Goal: Transaction & Acquisition: Purchase product/service

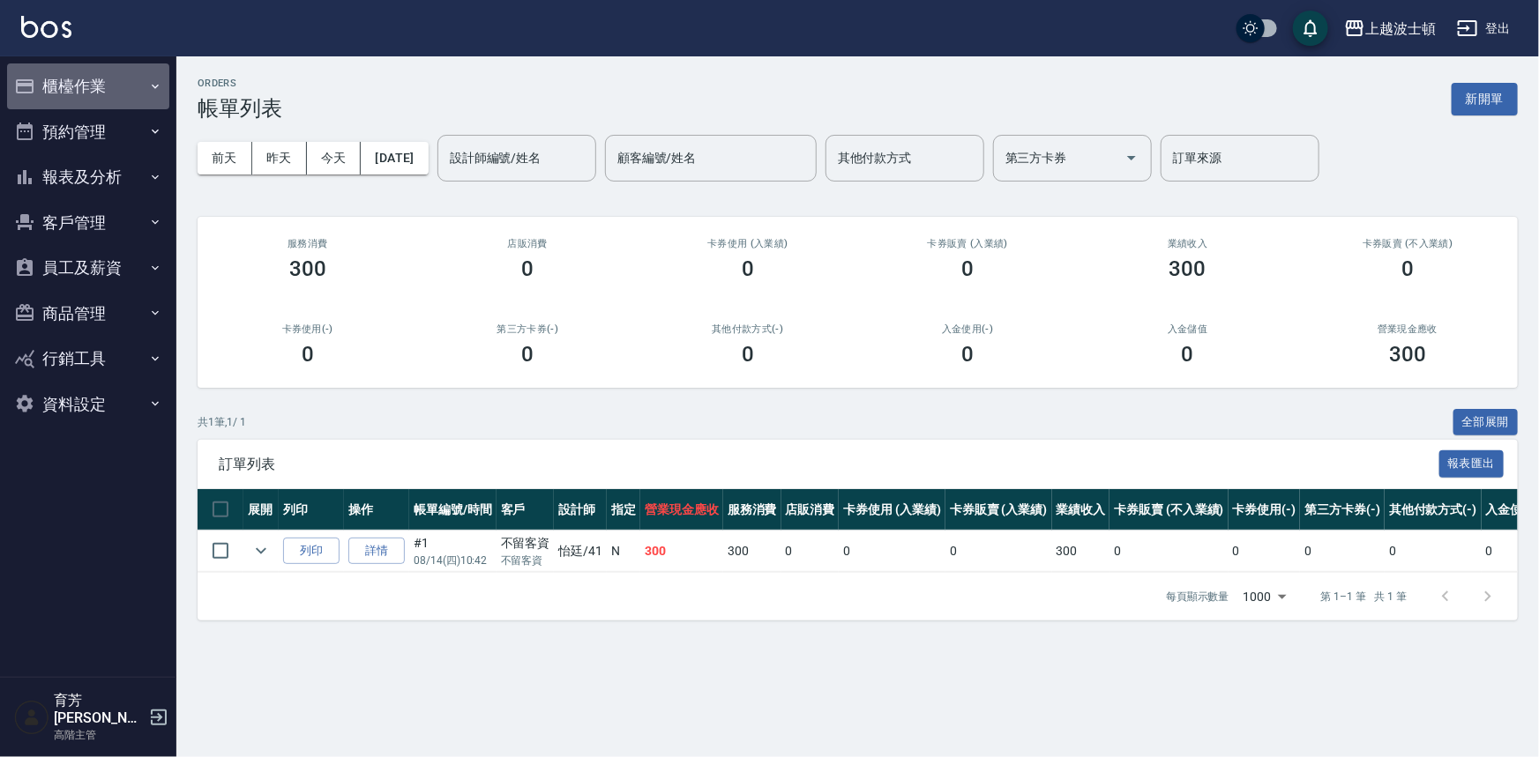
click at [92, 83] on button "櫃檯作業" at bounding box center [88, 86] width 162 height 46
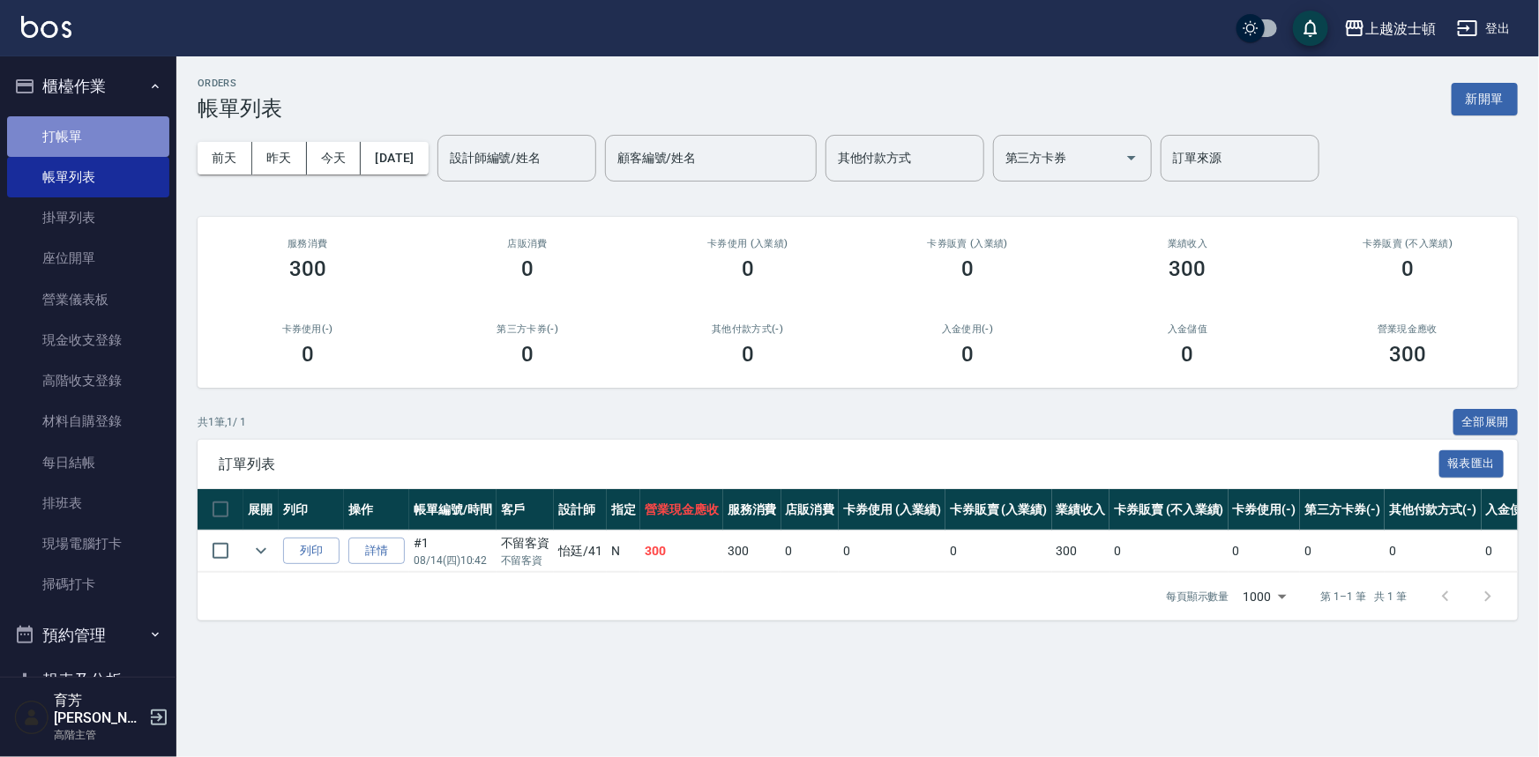
click at [105, 138] on link "打帳單" at bounding box center [88, 136] width 162 height 41
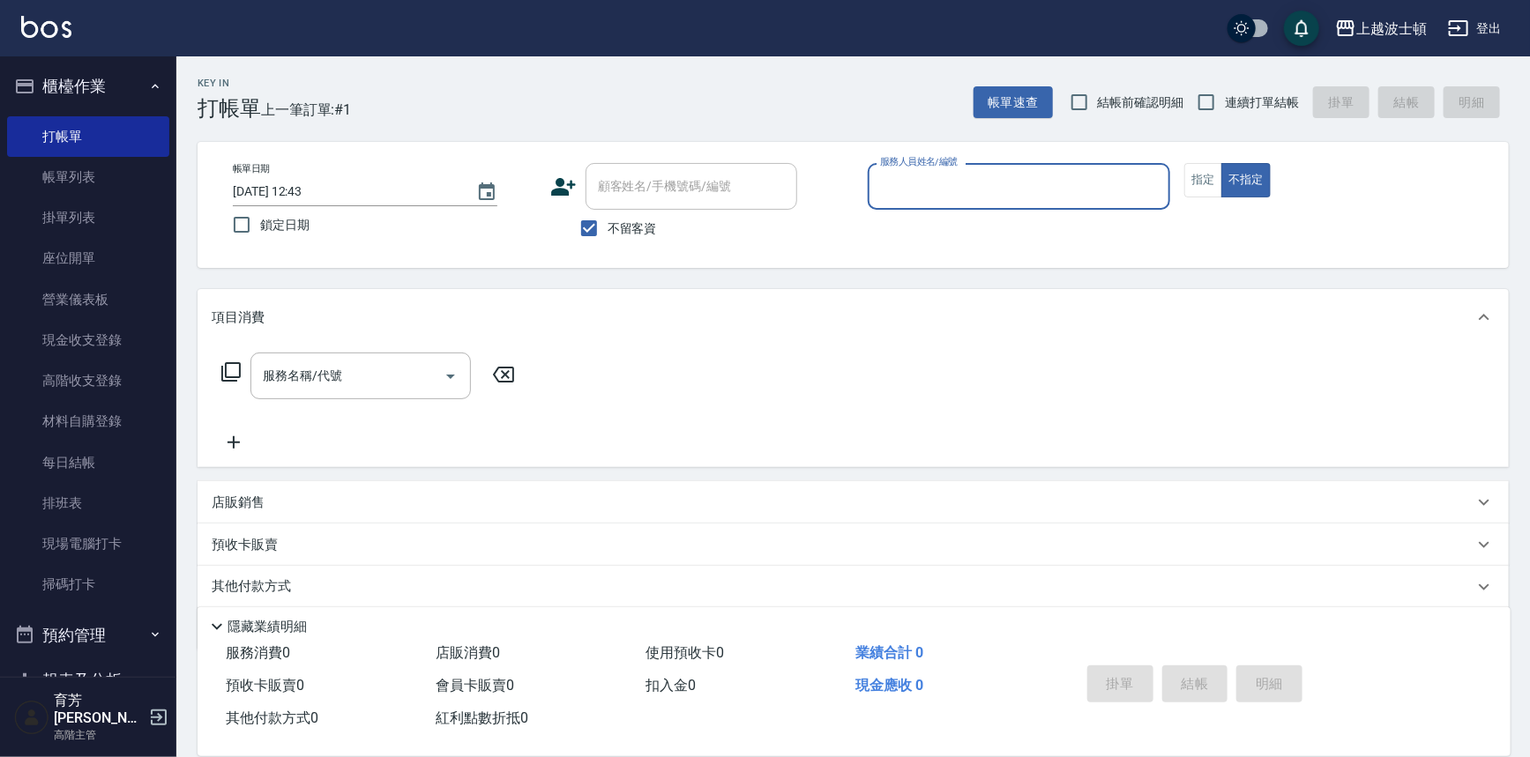
click at [916, 175] on input "服務人員姓名/編號" at bounding box center [1019, 186] width 287 height 31
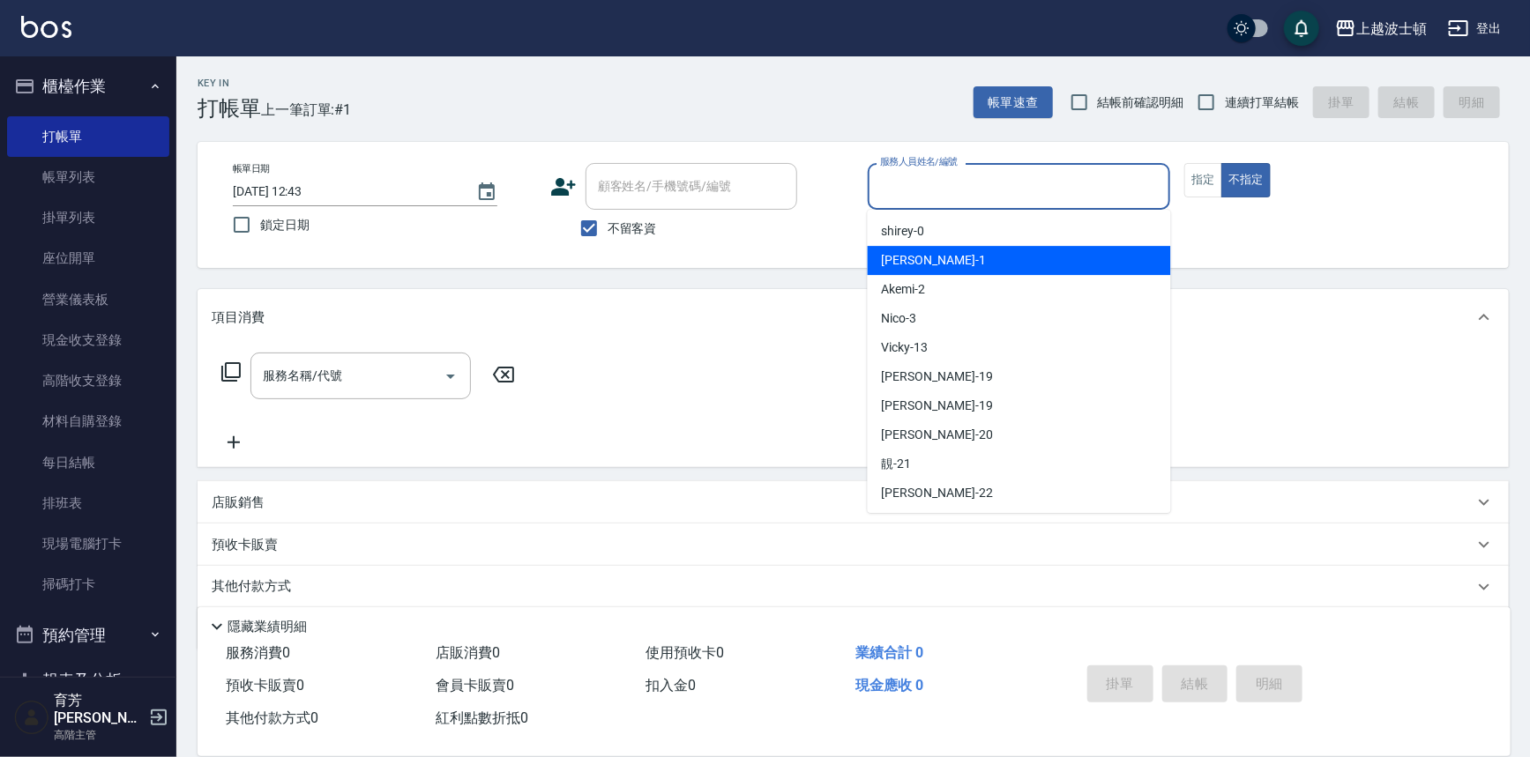
click at [914, 266] on span "[PERSON_NAME] -1" at bounding box center [934, 260] width 104 height 19
type input "[PERSON_NAME]-1"
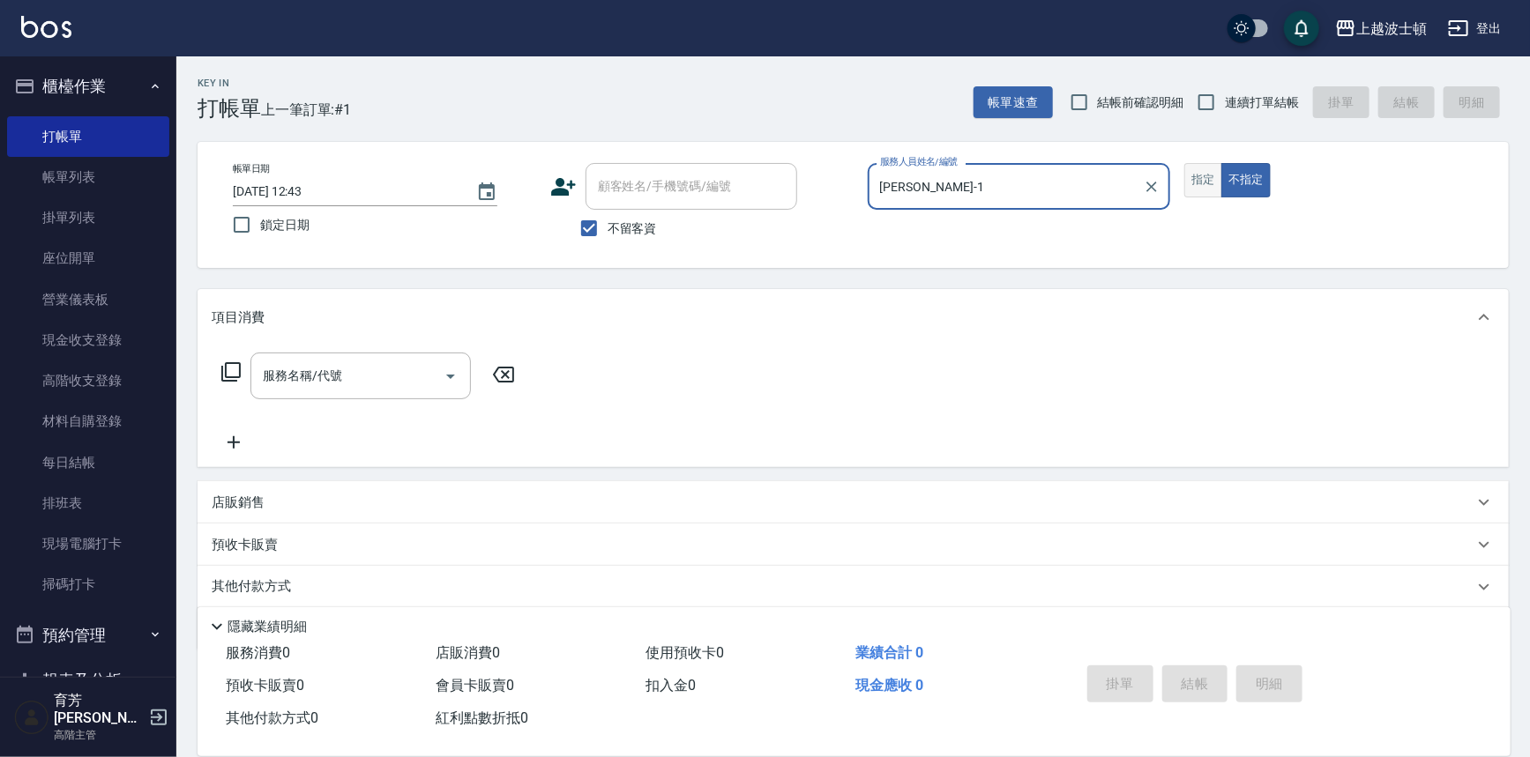
click at [1195, 169] on button "指定" at bounding box center [1203, 180] width 38 height 34
click at [304, 375] on div "服務名稱/代號 服務名稱/代號" at bounding box center [360, 376] width 220 height 47
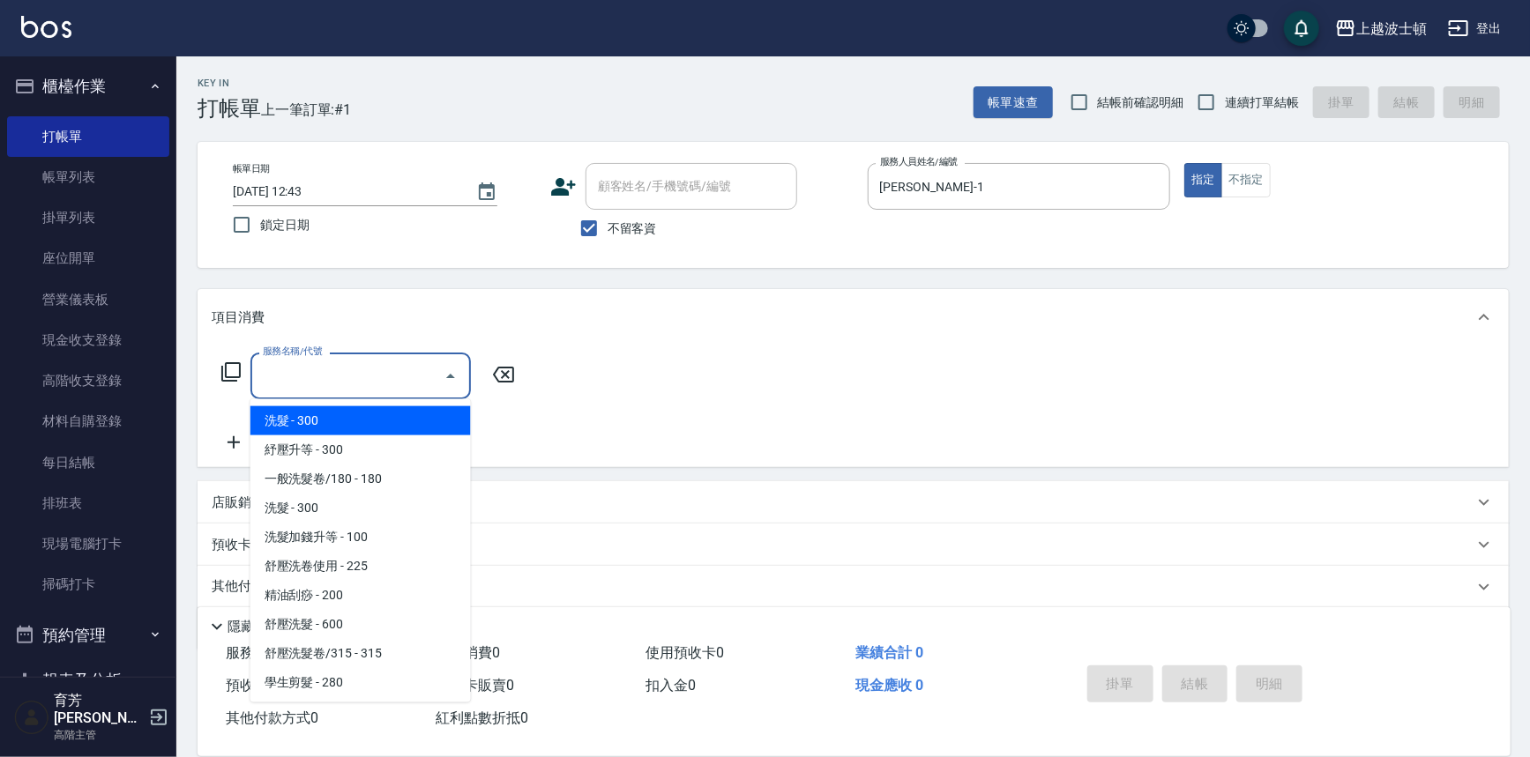
click at [321, 409] on span "洗髮 - 300" at bounding box center [360, 420] width 220 height 29
type input "洗髮(201)"
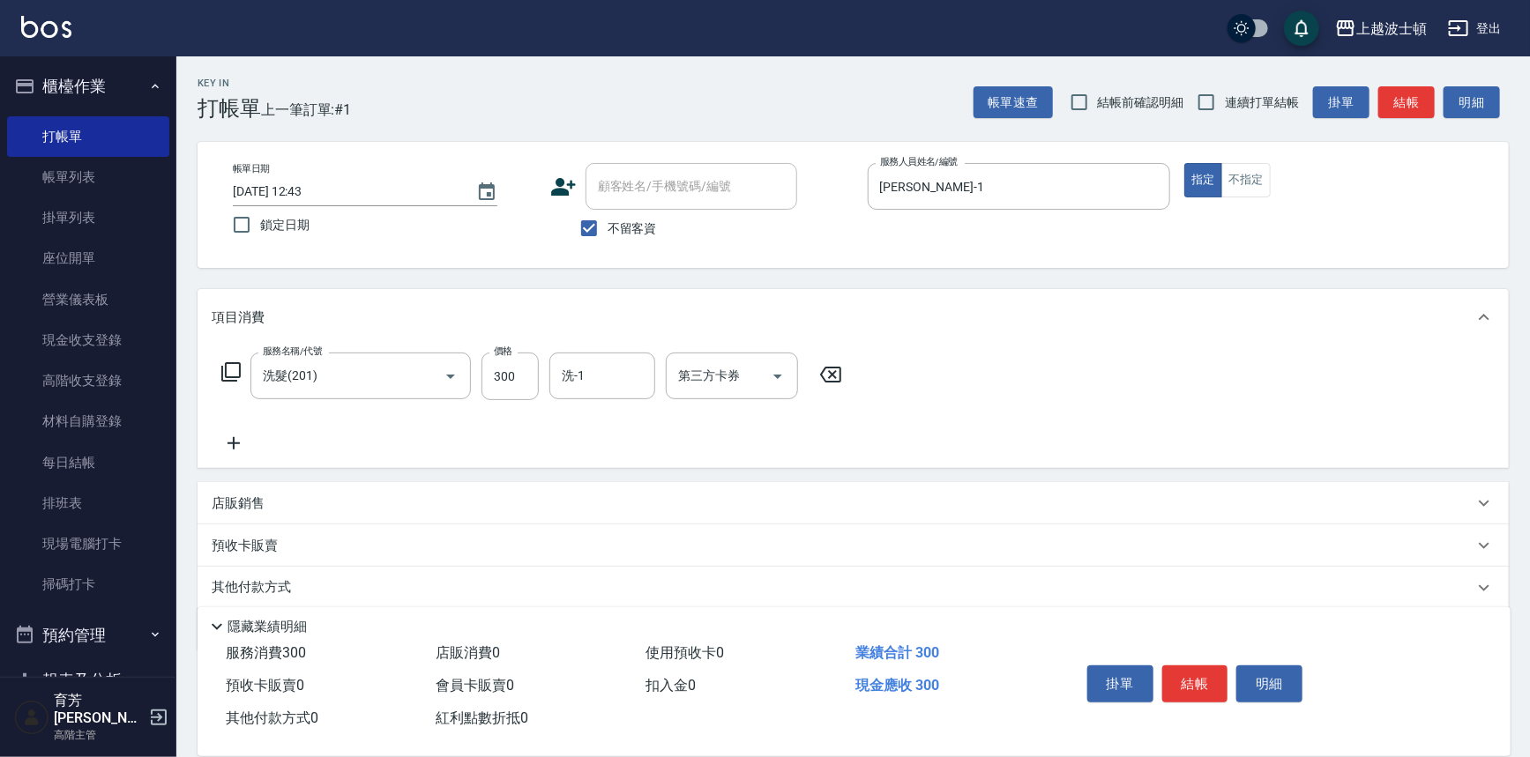
click at [242, 436] on icon at bounding box center [234, 443] width 44 height 21
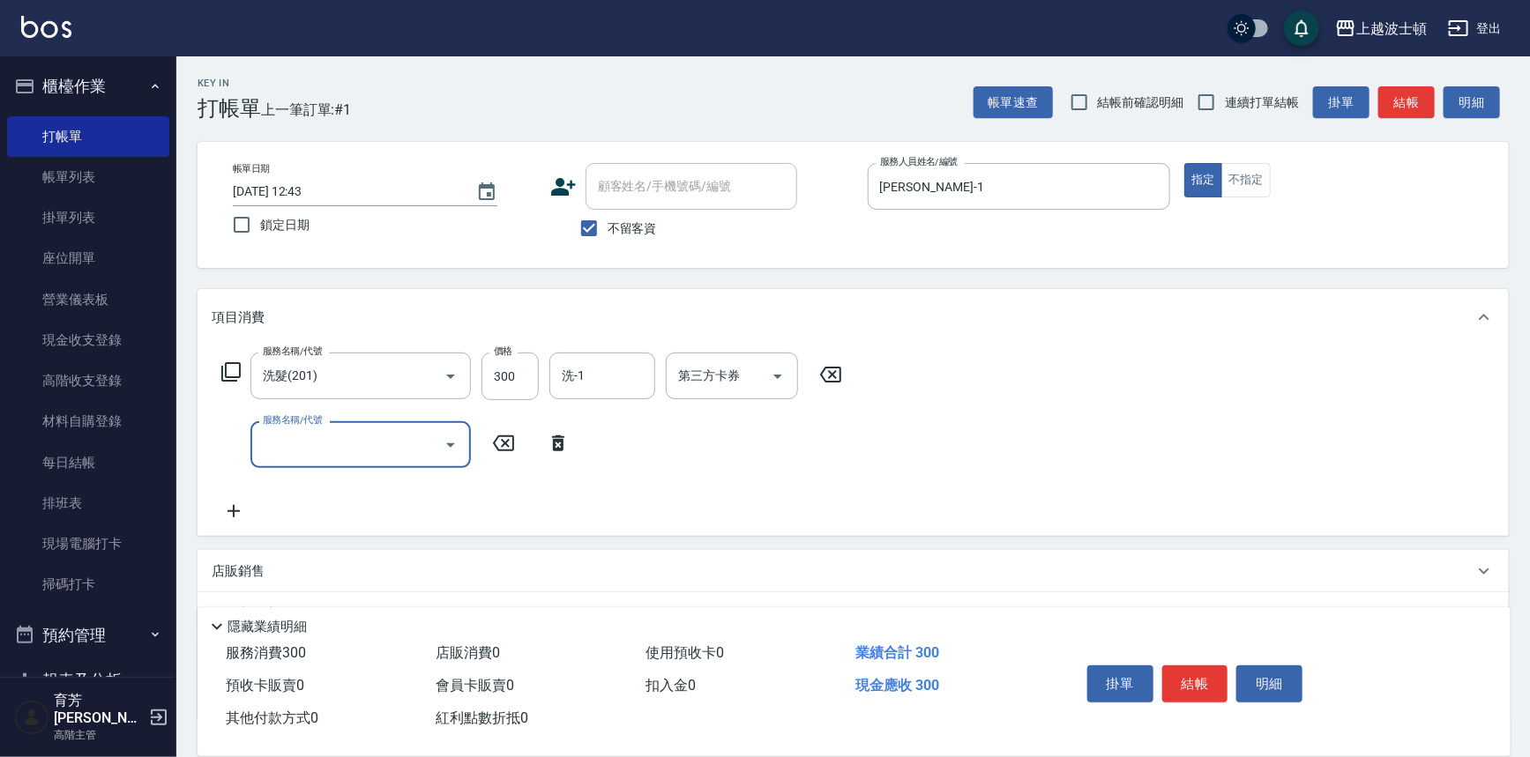
click at [308, 415] on body "上越波士頓 登出 櫃檯作業 打帳單 帳單列表 掛單列表 座位開單 營業儀表板 現金收支登錄 高階收支登錄 材料自購登錄 每日結帳 排班表 現場電腦打卡 掃碼打…" at bounding box center [765, 442] width 1530 height 885
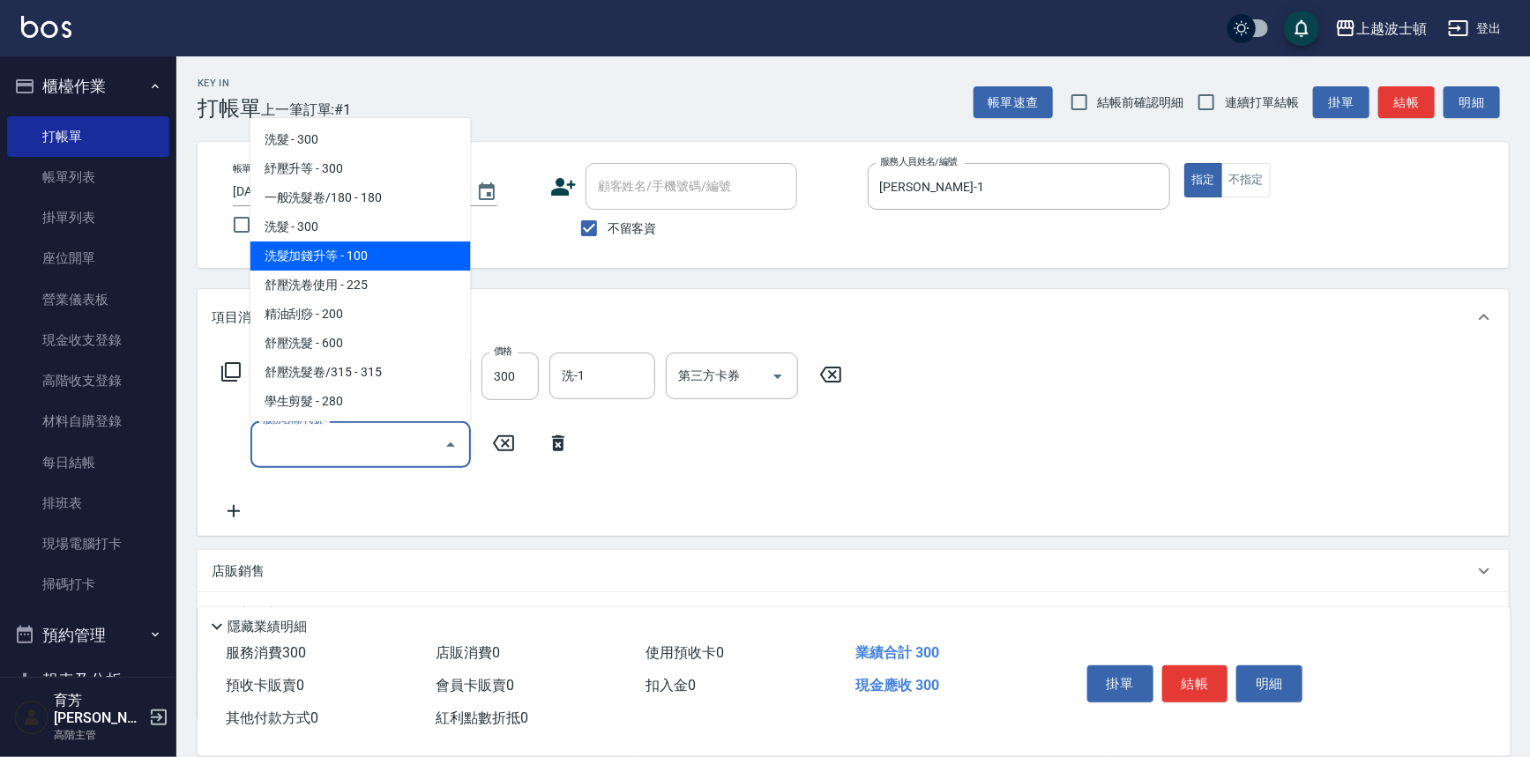
click at [439, 254] on span "洗髮加錢升等 - 100" at bounding box center [360, 256] width 220 height 29
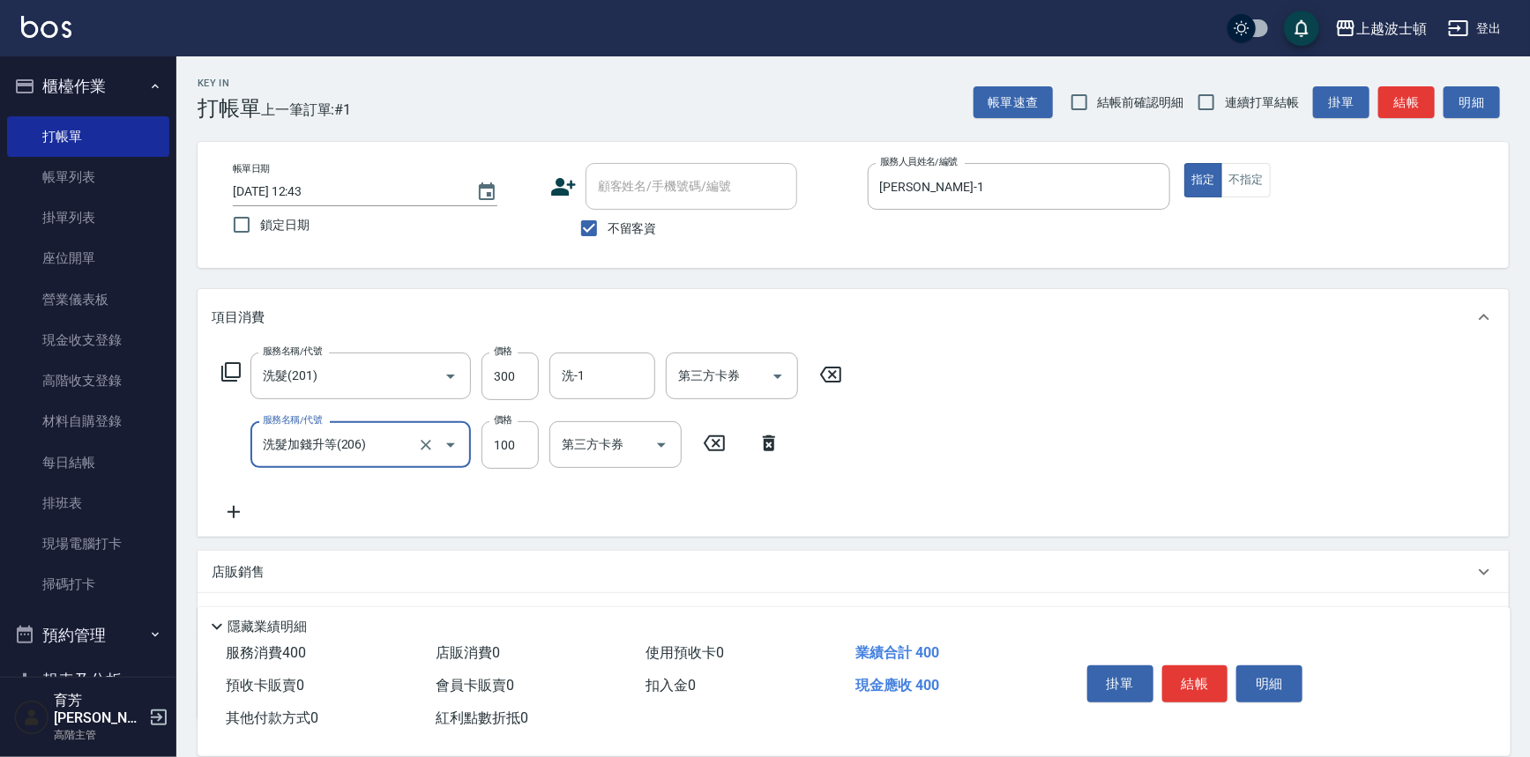
type input "洗髮加錢升等(206)"
click at [236, 510] on icon at bounding box center [234, 512] width 44 height 21
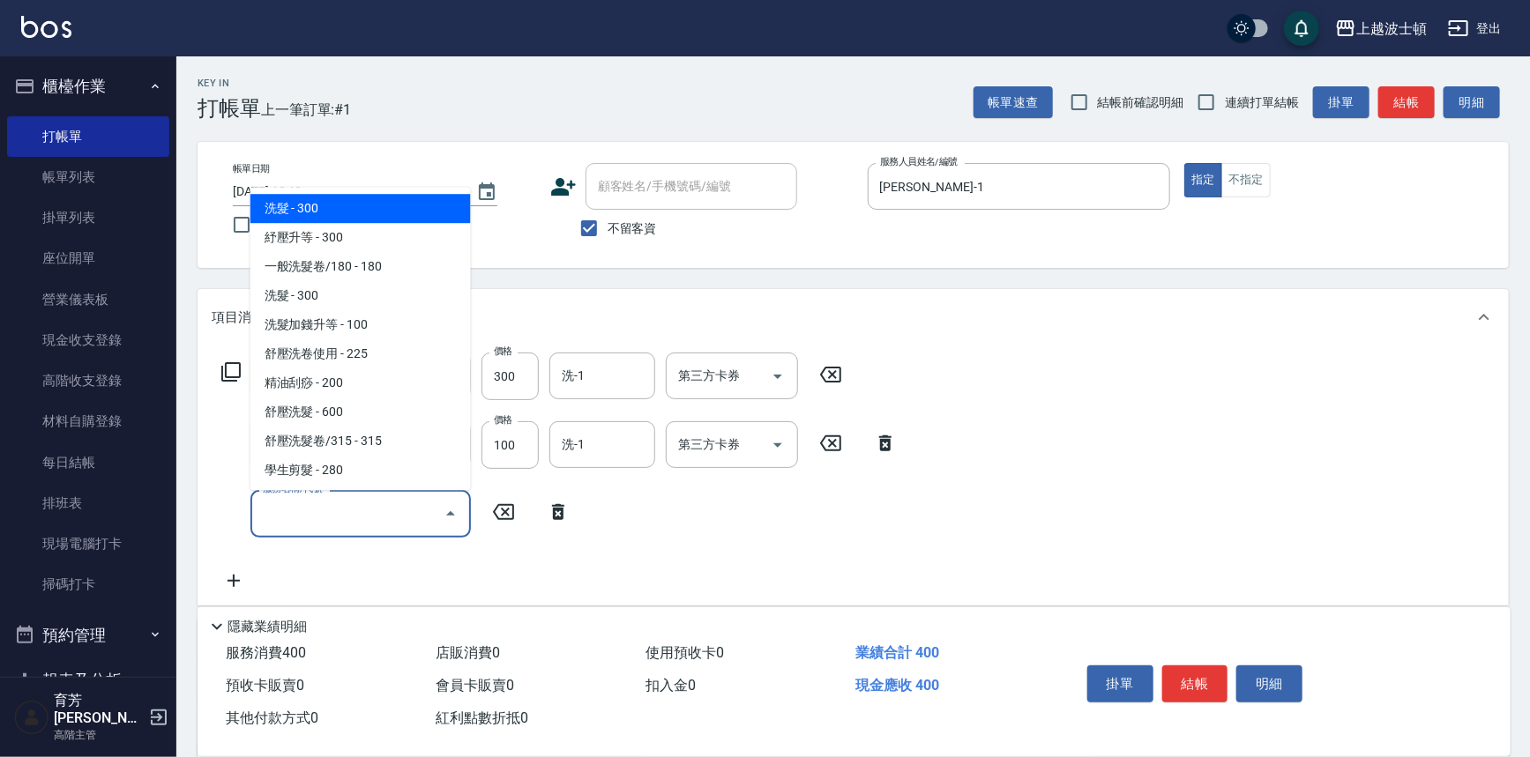
drag, startPoint x: 320, startPoint y: 528, endPoint x: 326, endPoint y: 422, distance: 106.0
click at [321, 523] on input "服務名稱/代號" at bounding box center [347, 513] width 178 height 31
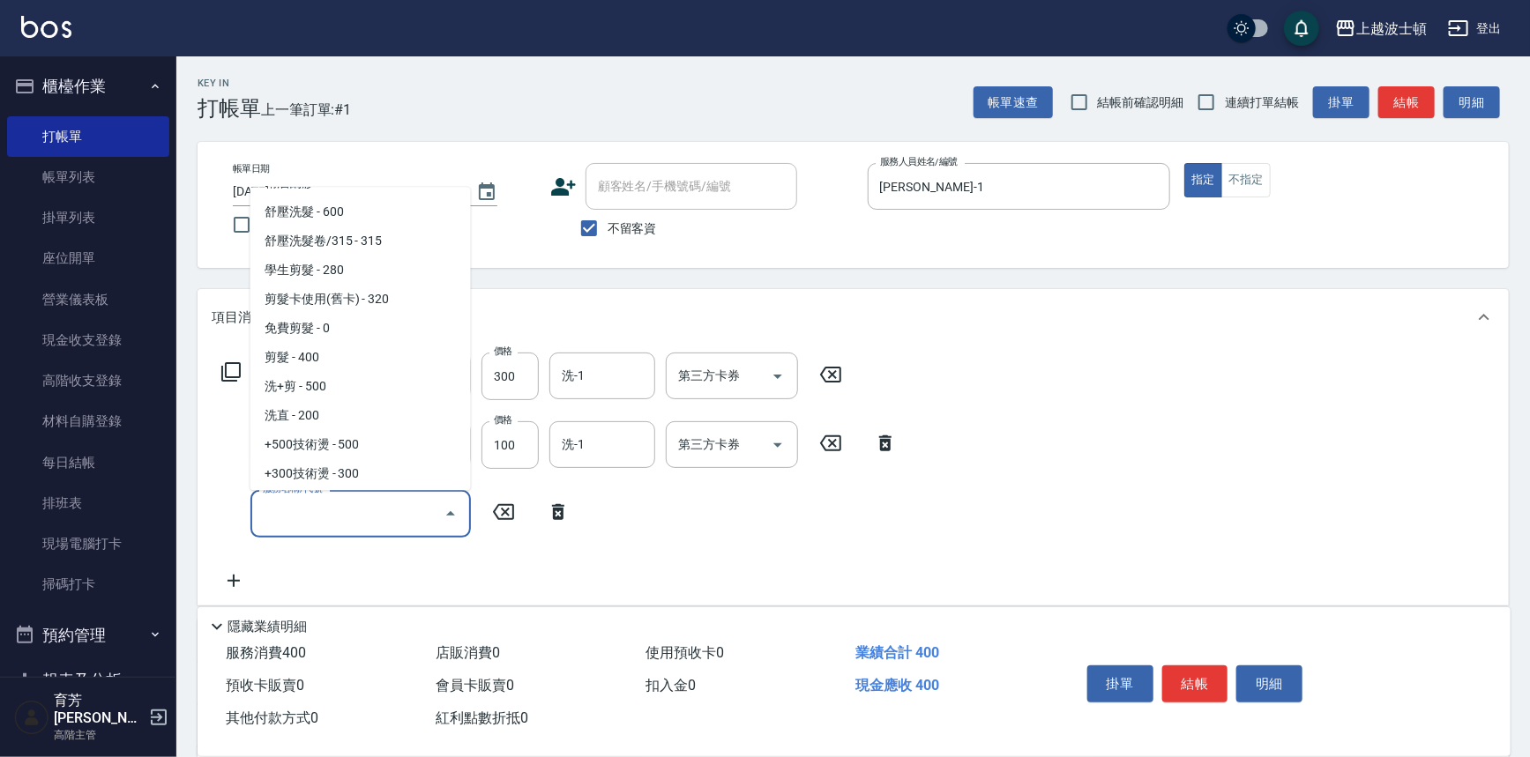
scroll to position [209, 0]
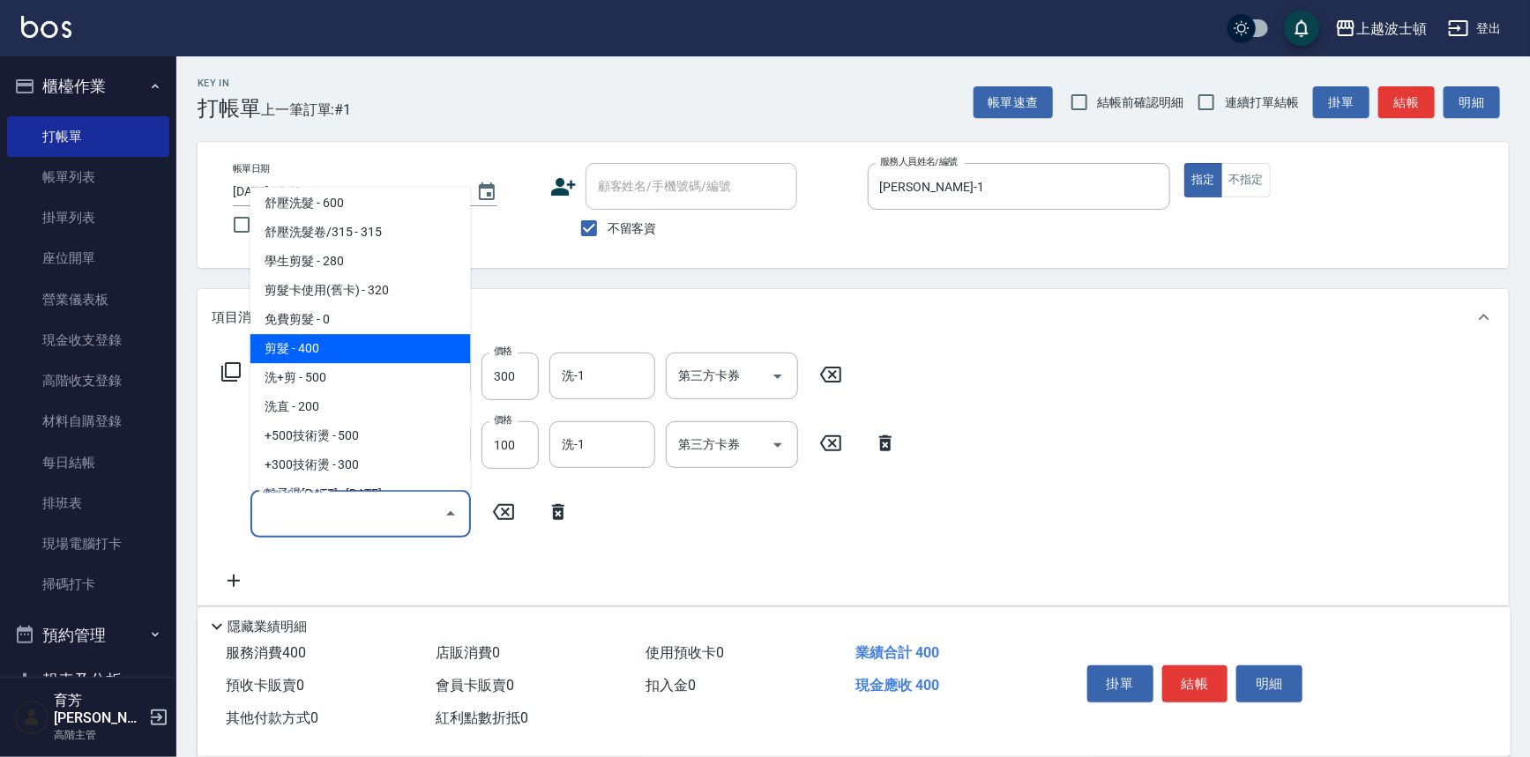
click at [406, 342] on span "剪髮 - 400" at bounding box center [360, 349] width 220 height 29
type input "剪髮(305)"
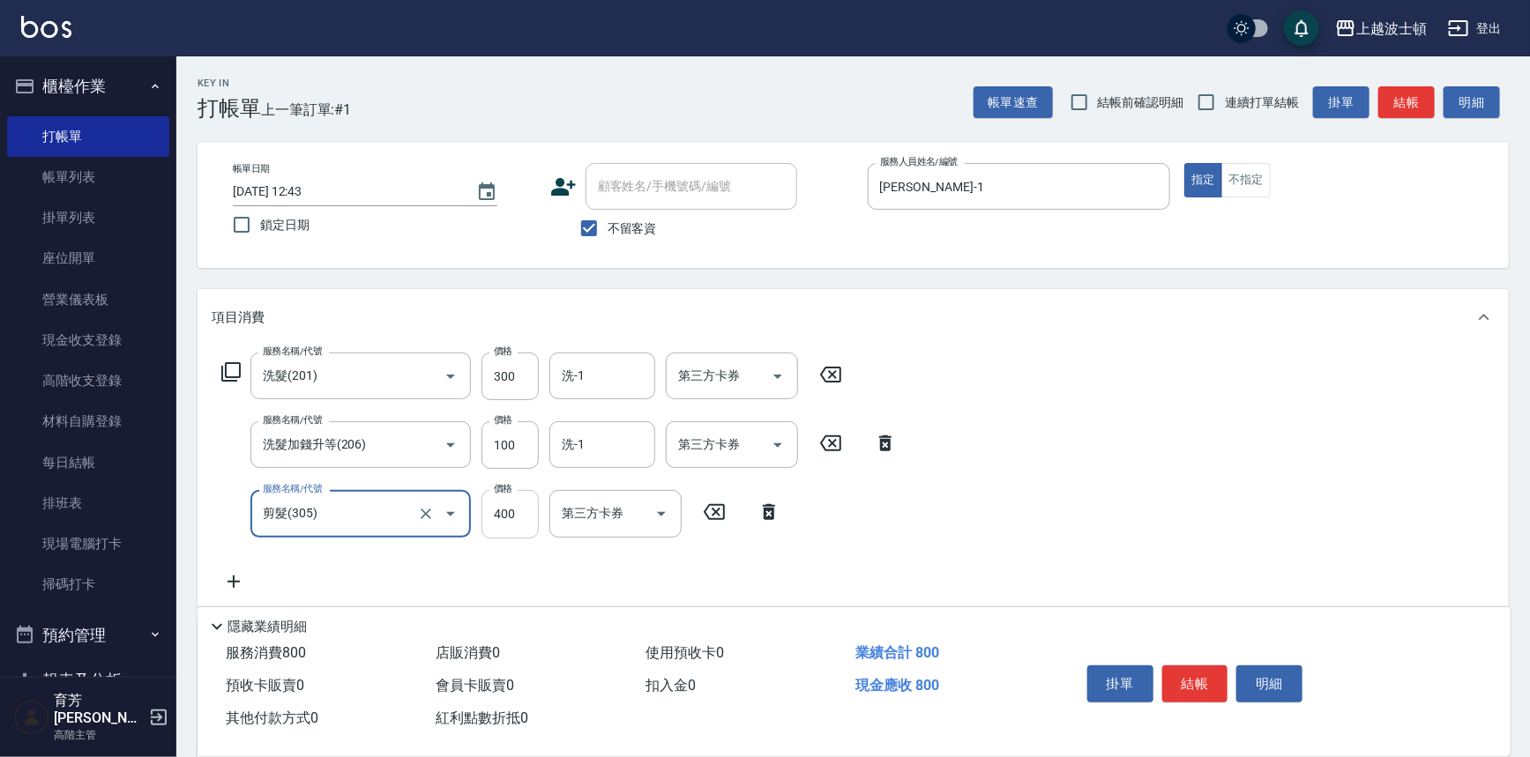
click at [497, 506] on input "400" at bounding box center [509, 514] width 57 height 48
type input "350"
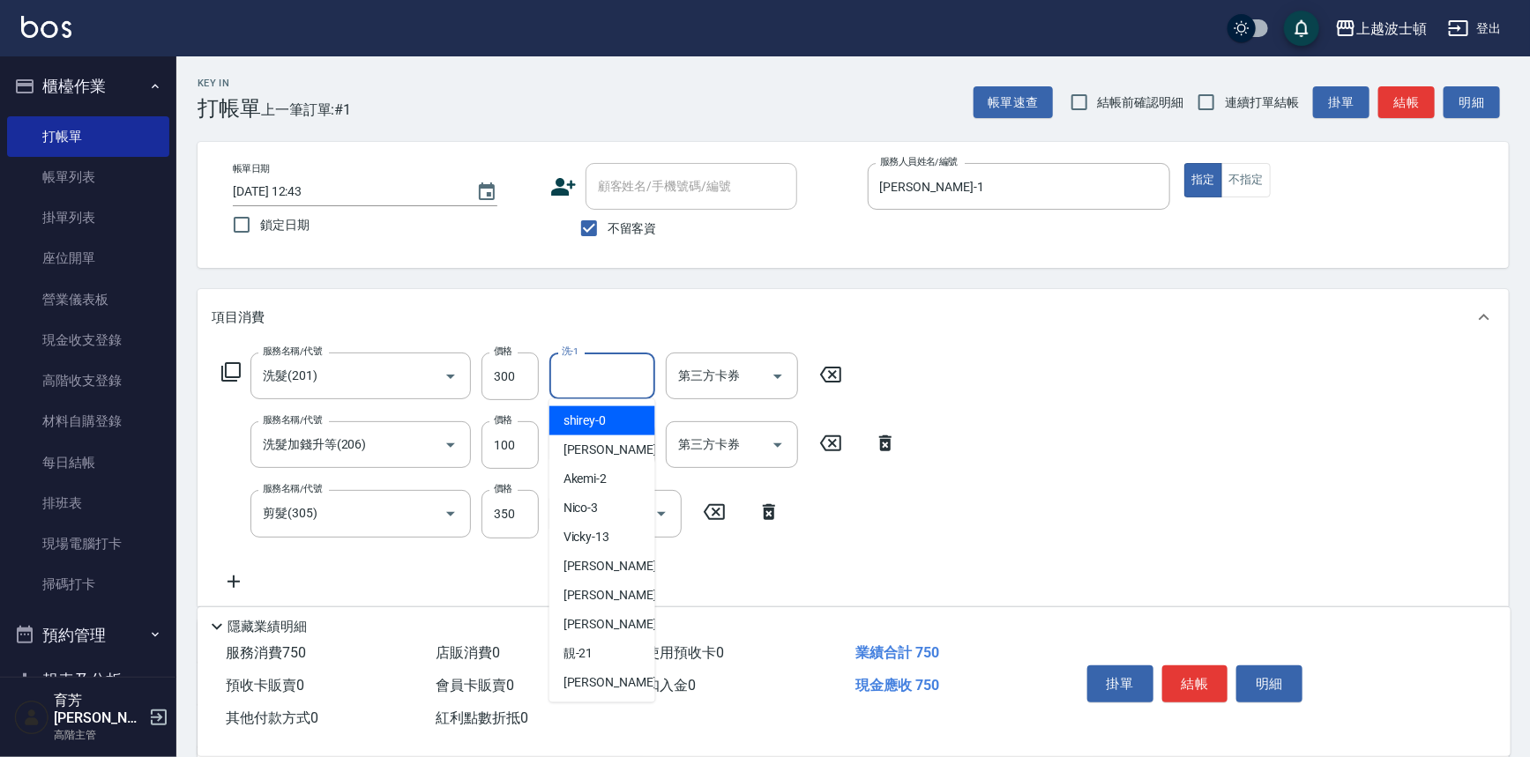
click at [579, 376] on input "洗-1" at bounding box center [602, 376] width 90 height 31
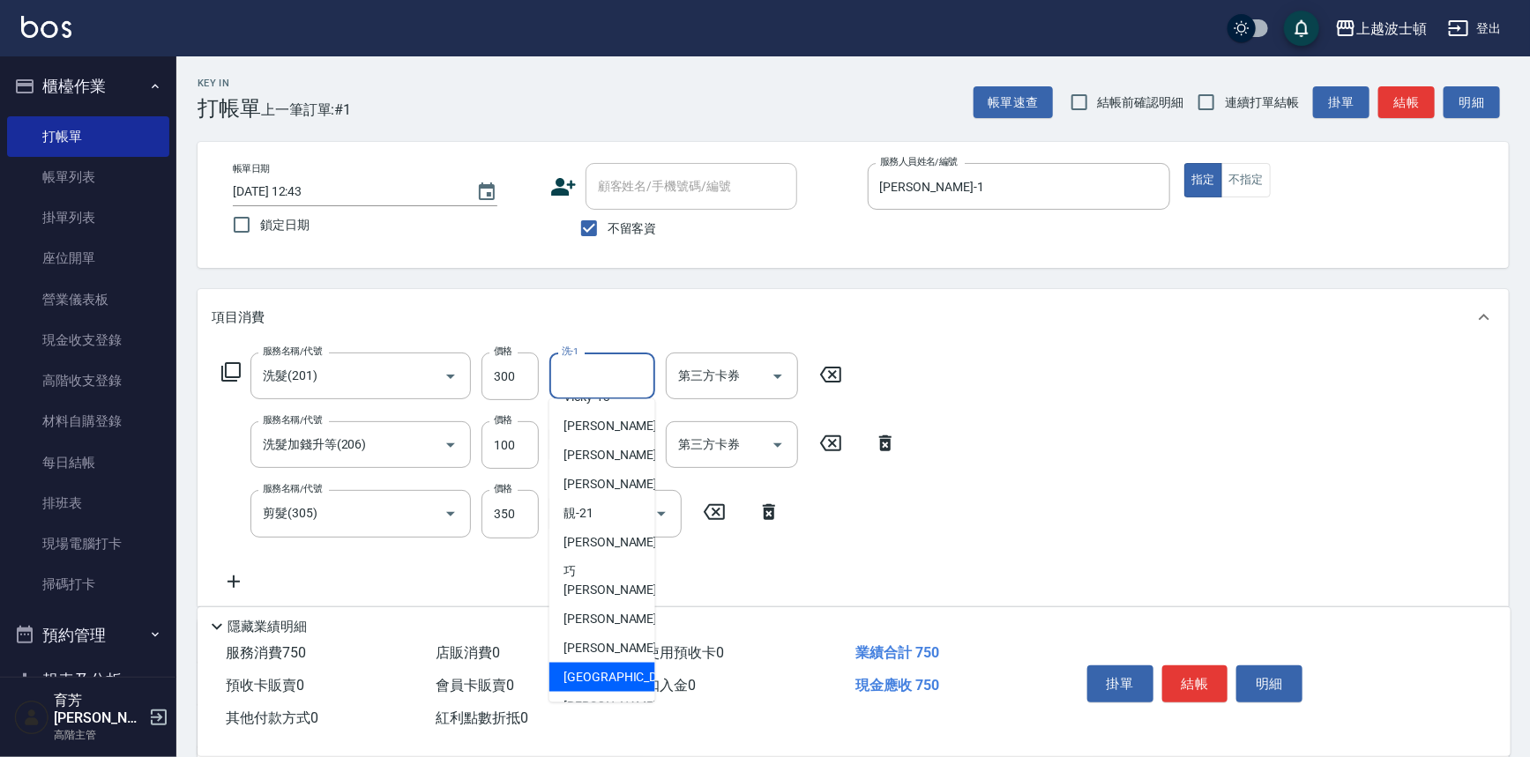
click at [587, 668] on span "又郡 -26" at bounding box center [631, 677] width 136 height 19
type input "又郡-26"
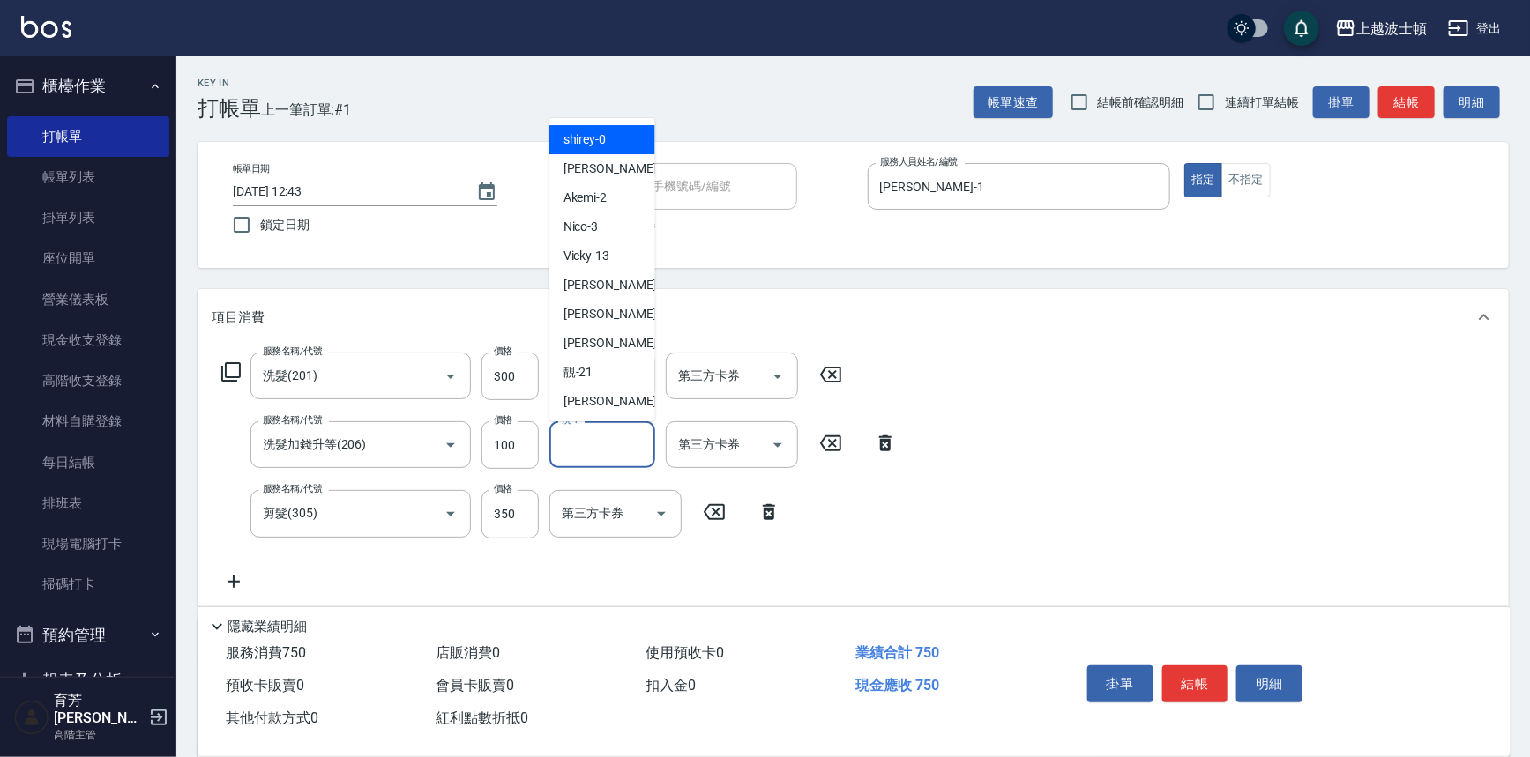
click at [632, 445] on input "洗-1" at bounding box center [602, 444] width 90 height 31
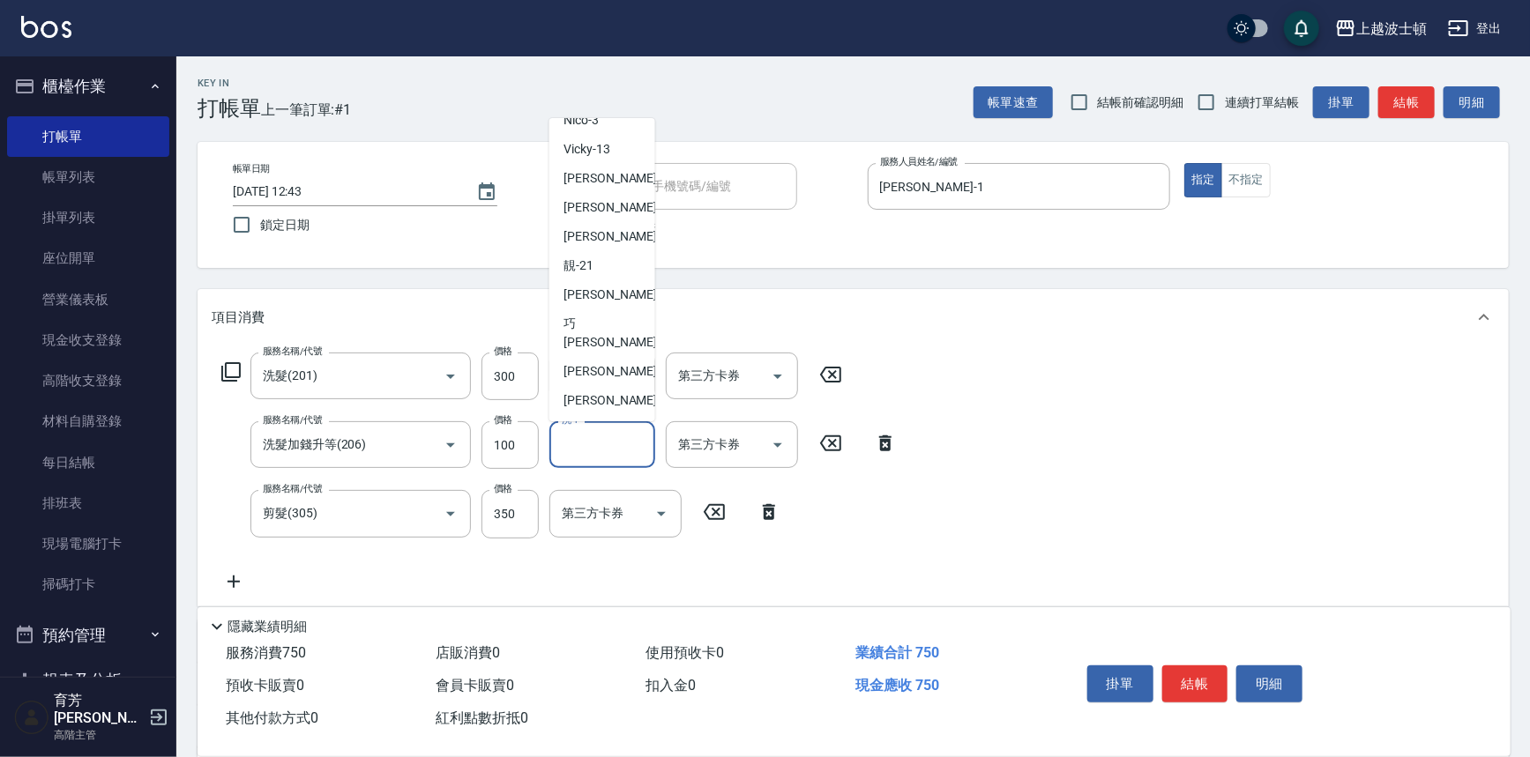
scroll to position [110, 0]
click at [603, 417] on span "又郡 -26" at bounding box center [631, 426] width 136 height 19
type input "又郡-26"
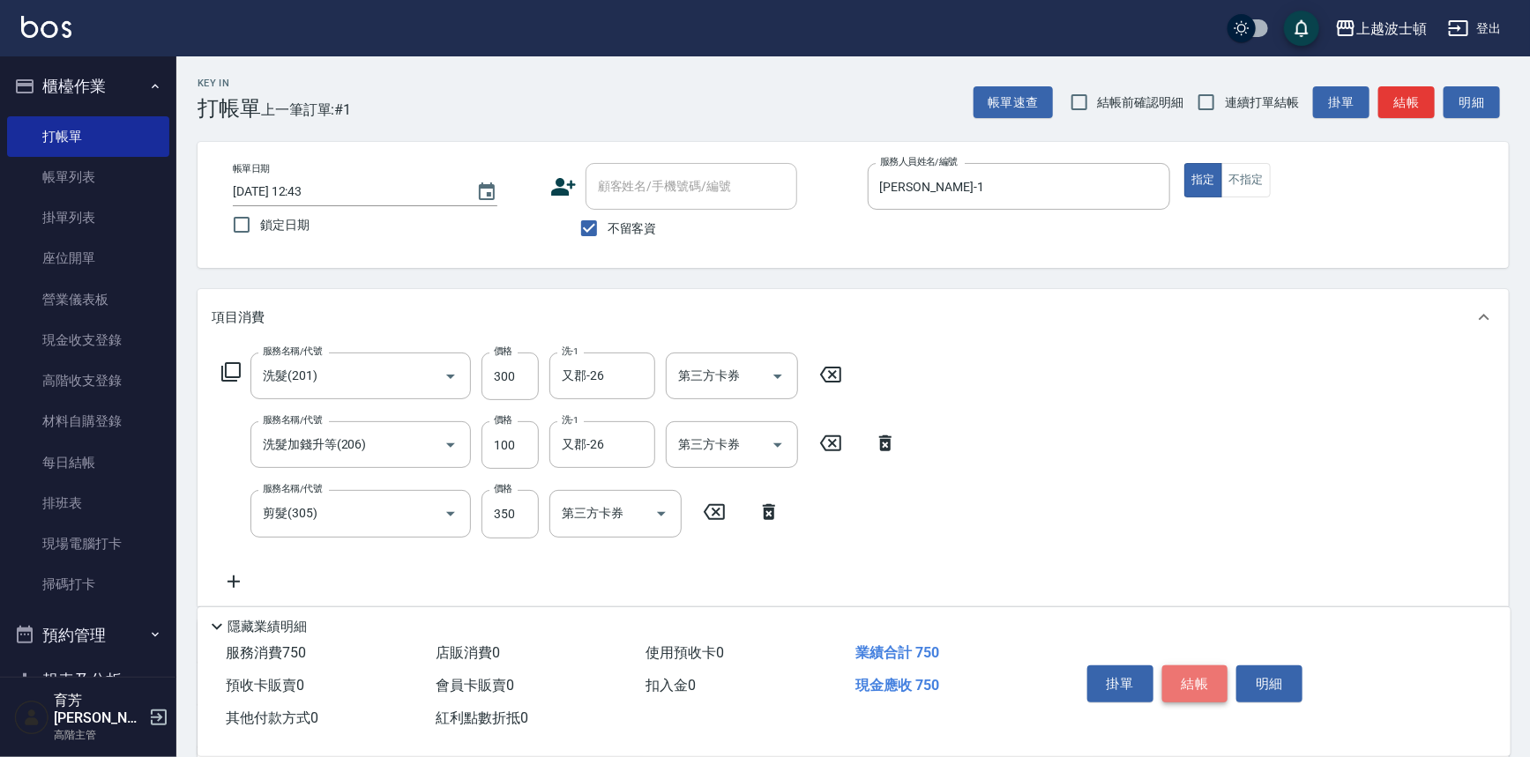
click at [1189, 670] on button "結帳" at bounding box center [1195, 684] width 66 height 37
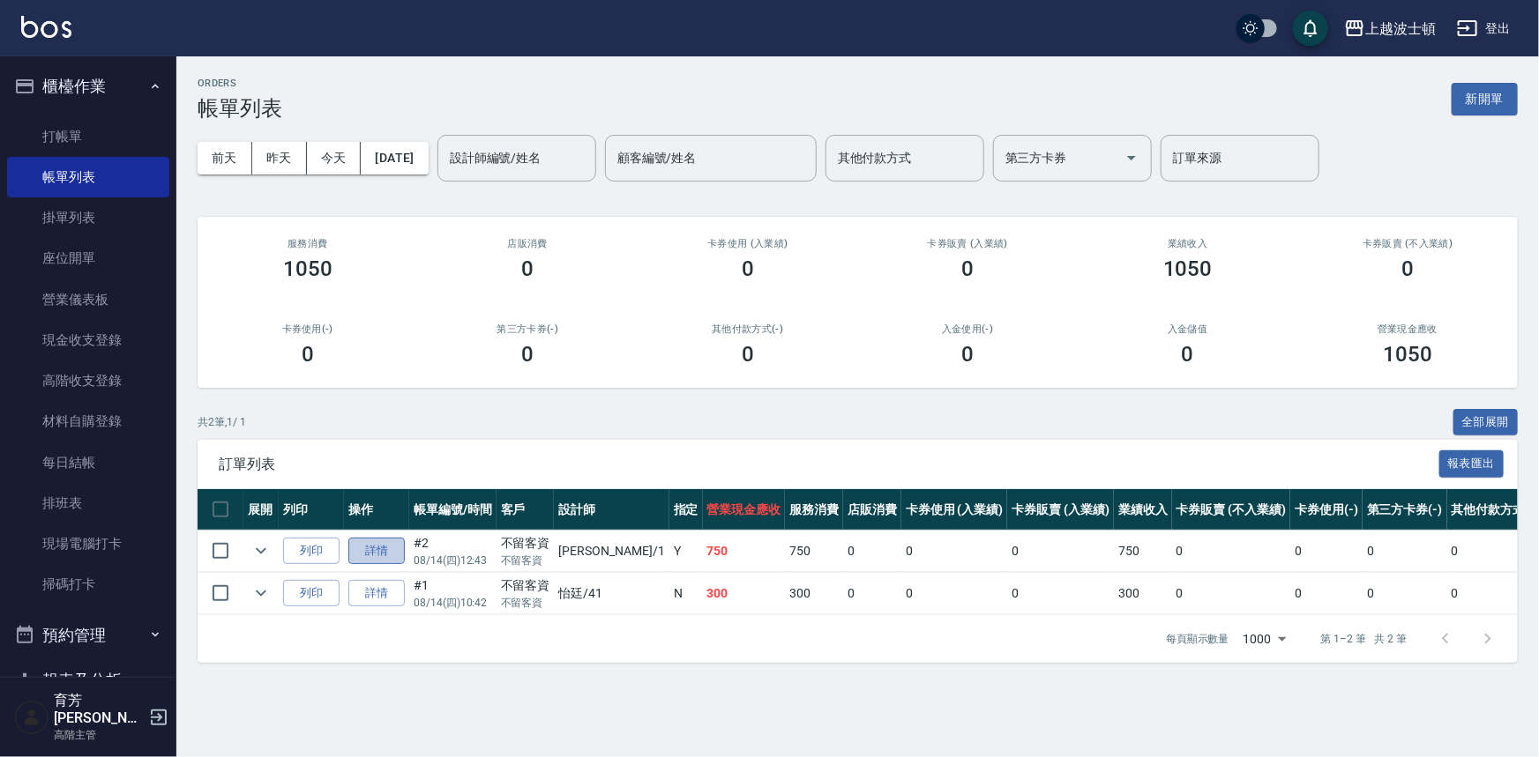
click at [392, 551] on link "詳情" at bounding box center [376, 551] width 56 height 27
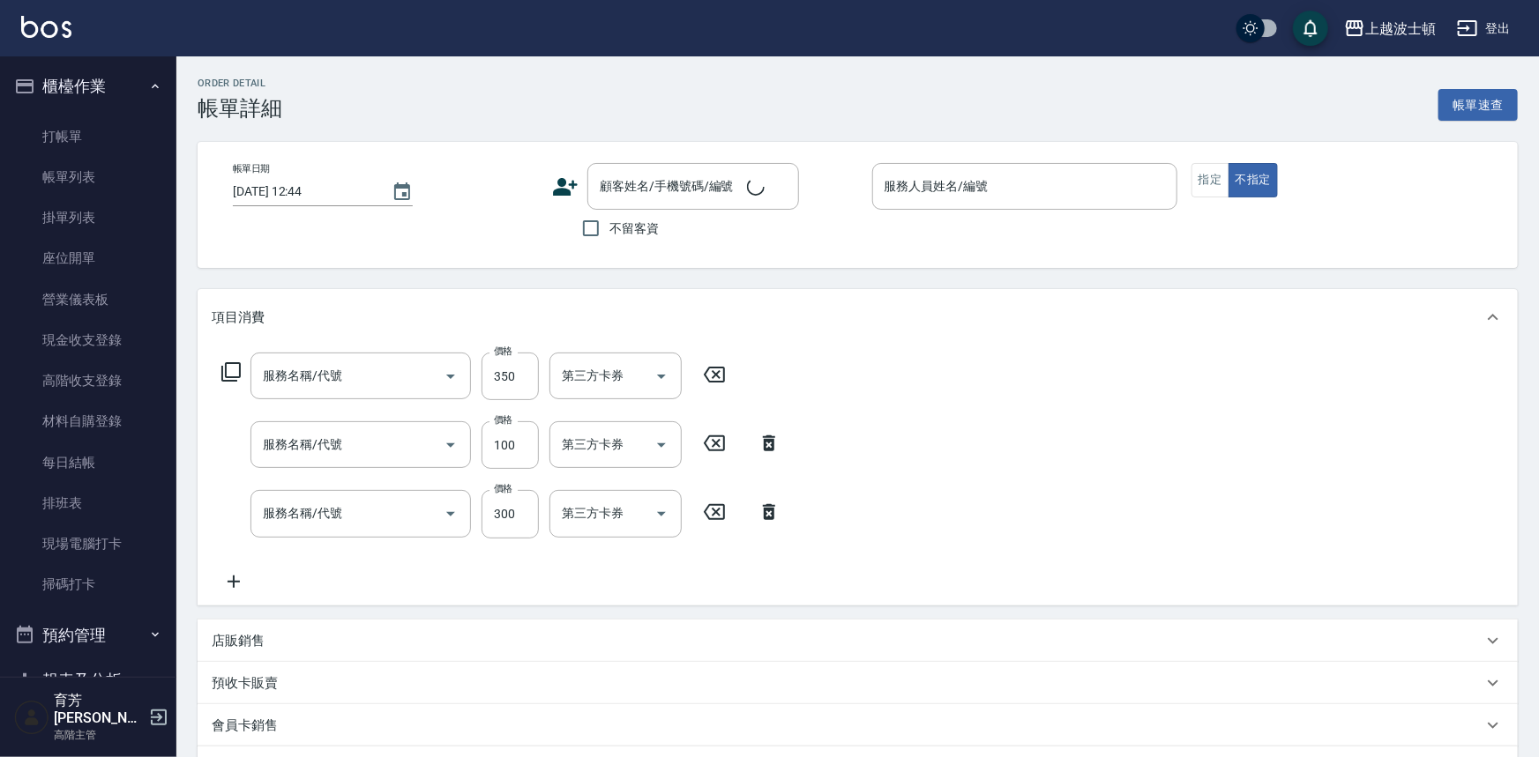
type input "剪髮(305)"
type input "洗髮加錢升等(206)"
type input "洗髮(201)"
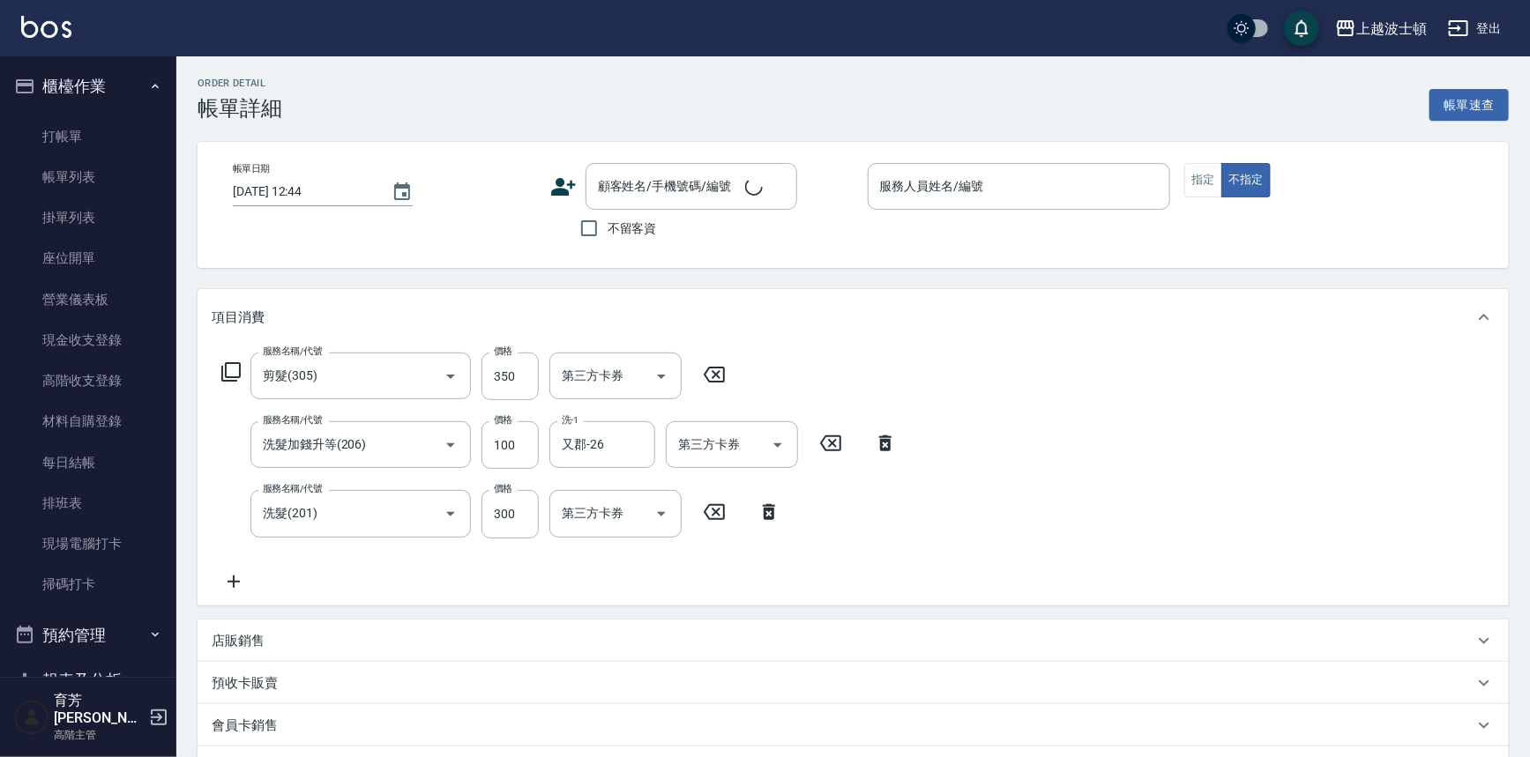
type input "[DATE] 12:43"
checkbox input "true"
type input "[PERSON_NAME]-1"
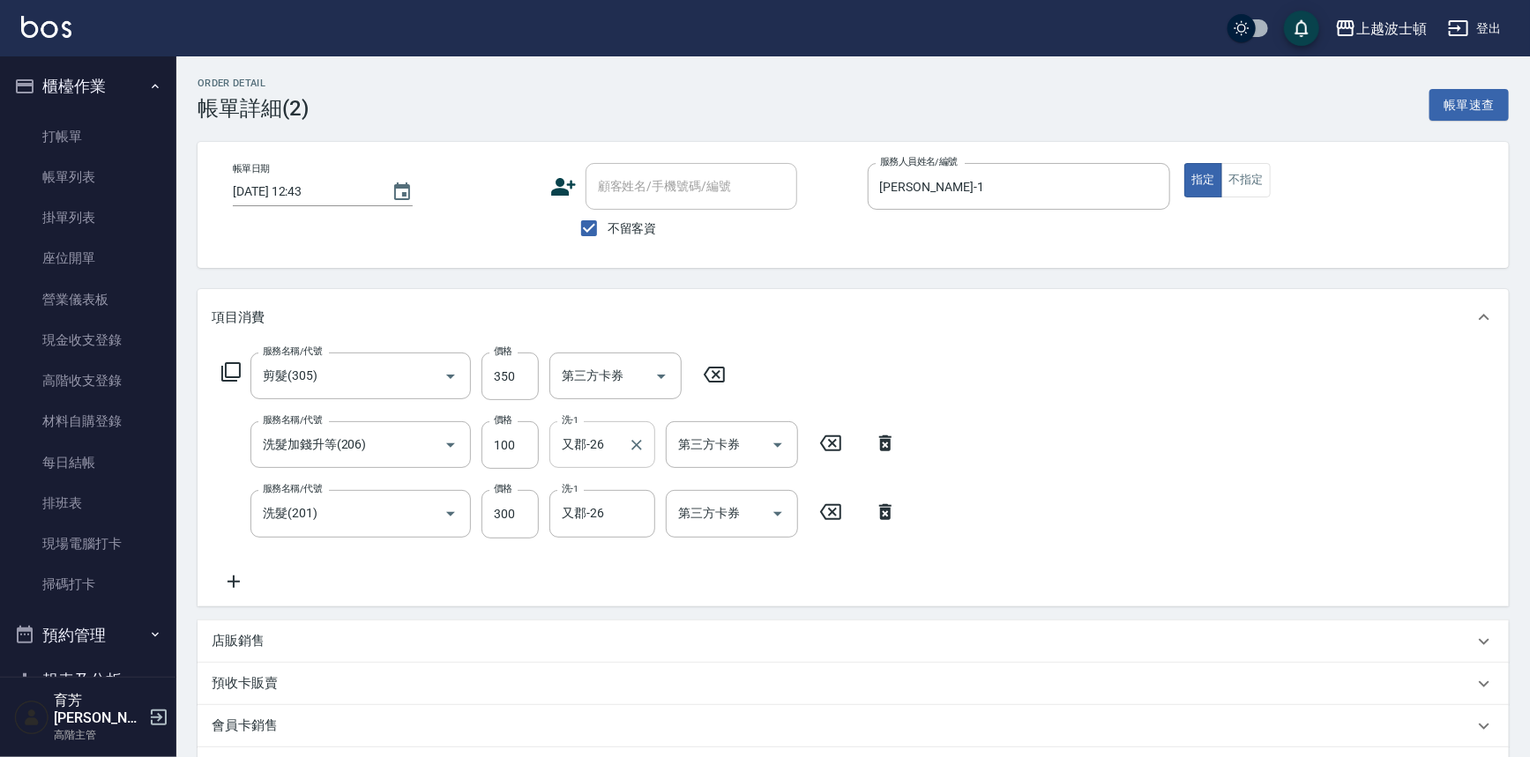
click at [606, 441] on input "又郡-26" at bounding box center [588, 444] width 63 height 31
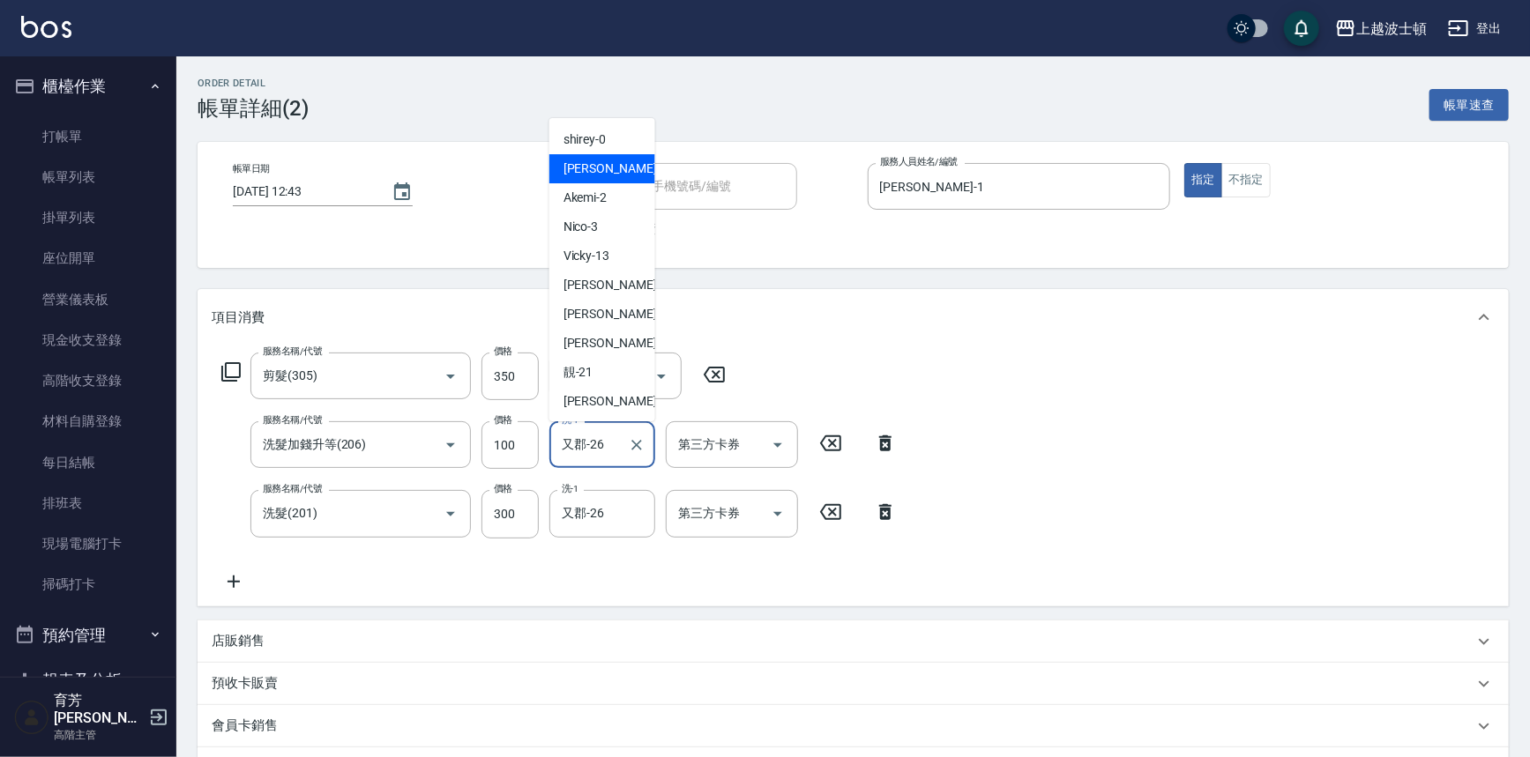
click at [607, 170] on div "[PERSON_NAME] -1" at bounding box center [602, 168] width 106 height 29
type input "[PERSON_NAME]-1"
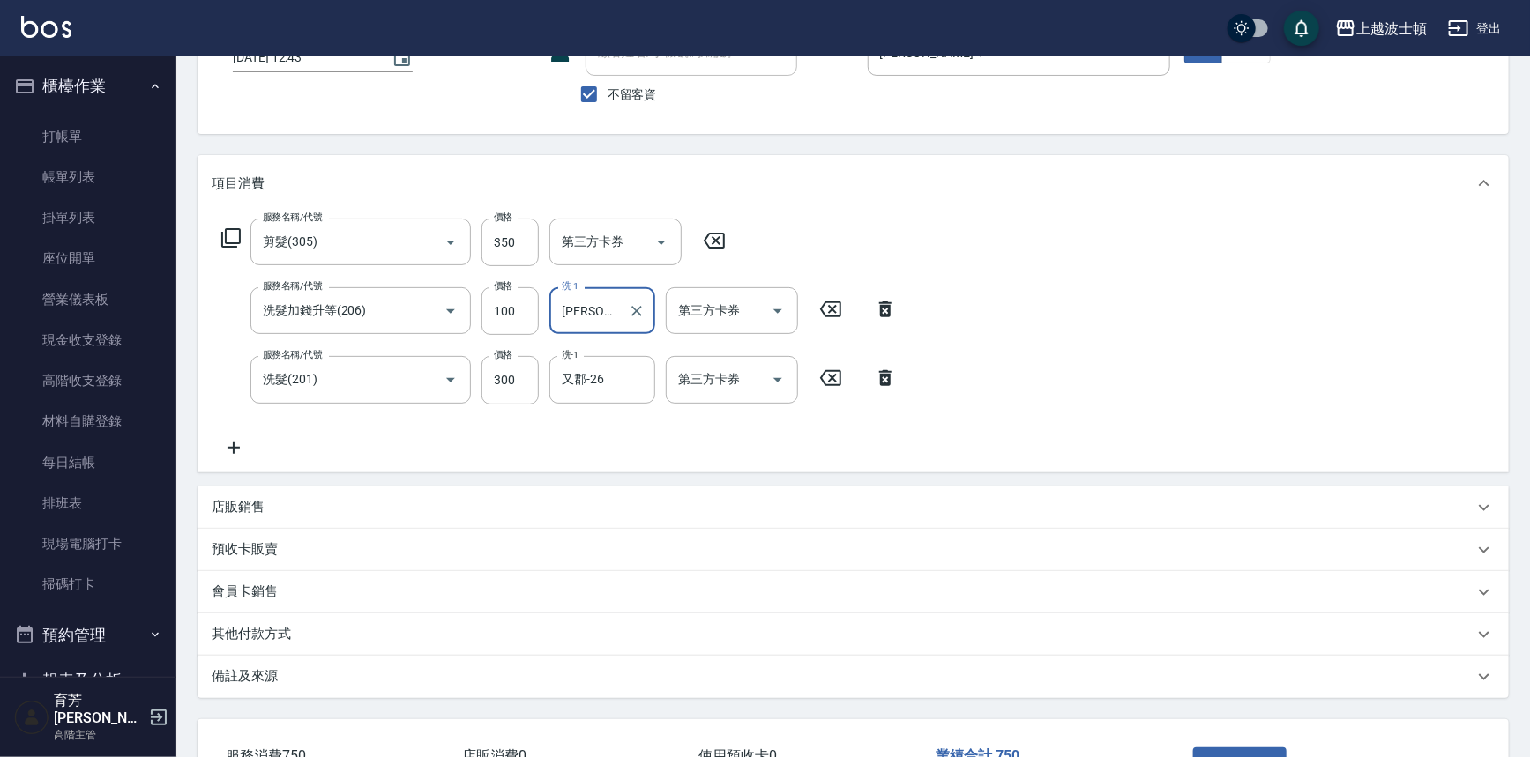
scroll to position [261, 0]
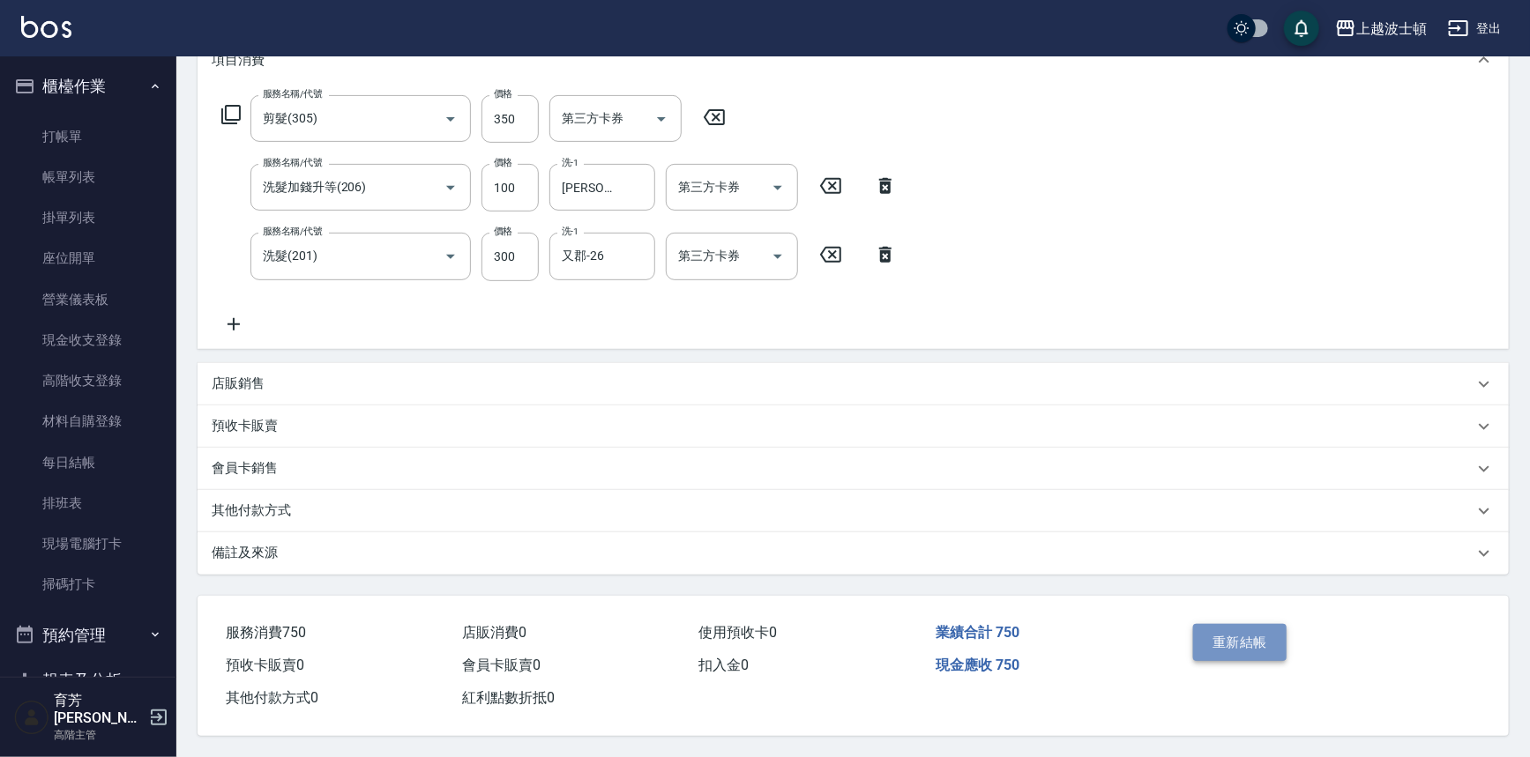
click at [1226, 624] on button "重新結帳" at bounding box center [1239, 642] width 93 height 37
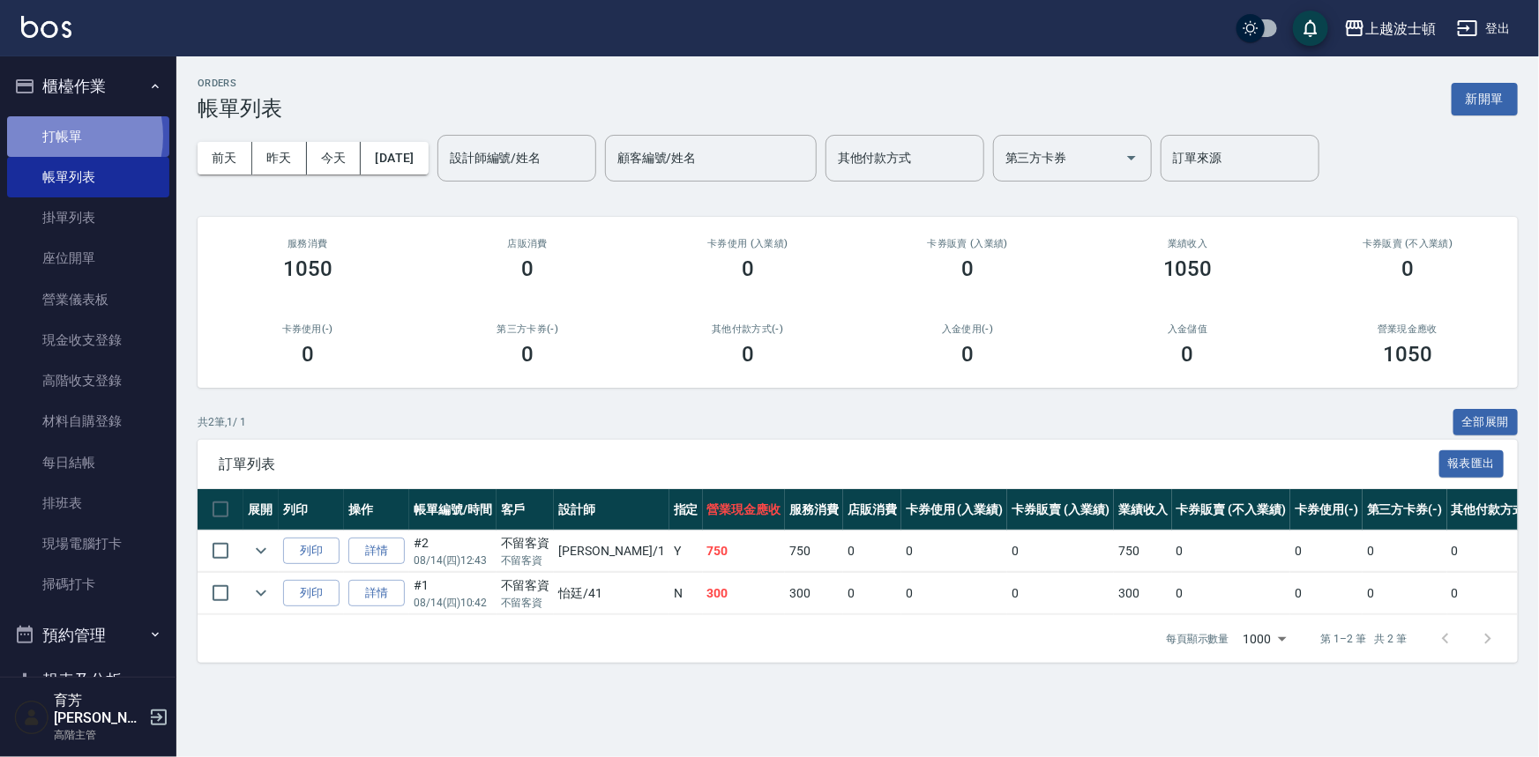
click at [56, 136] on link "打帳單" at bounding box center [88, 136] width 162 height 41
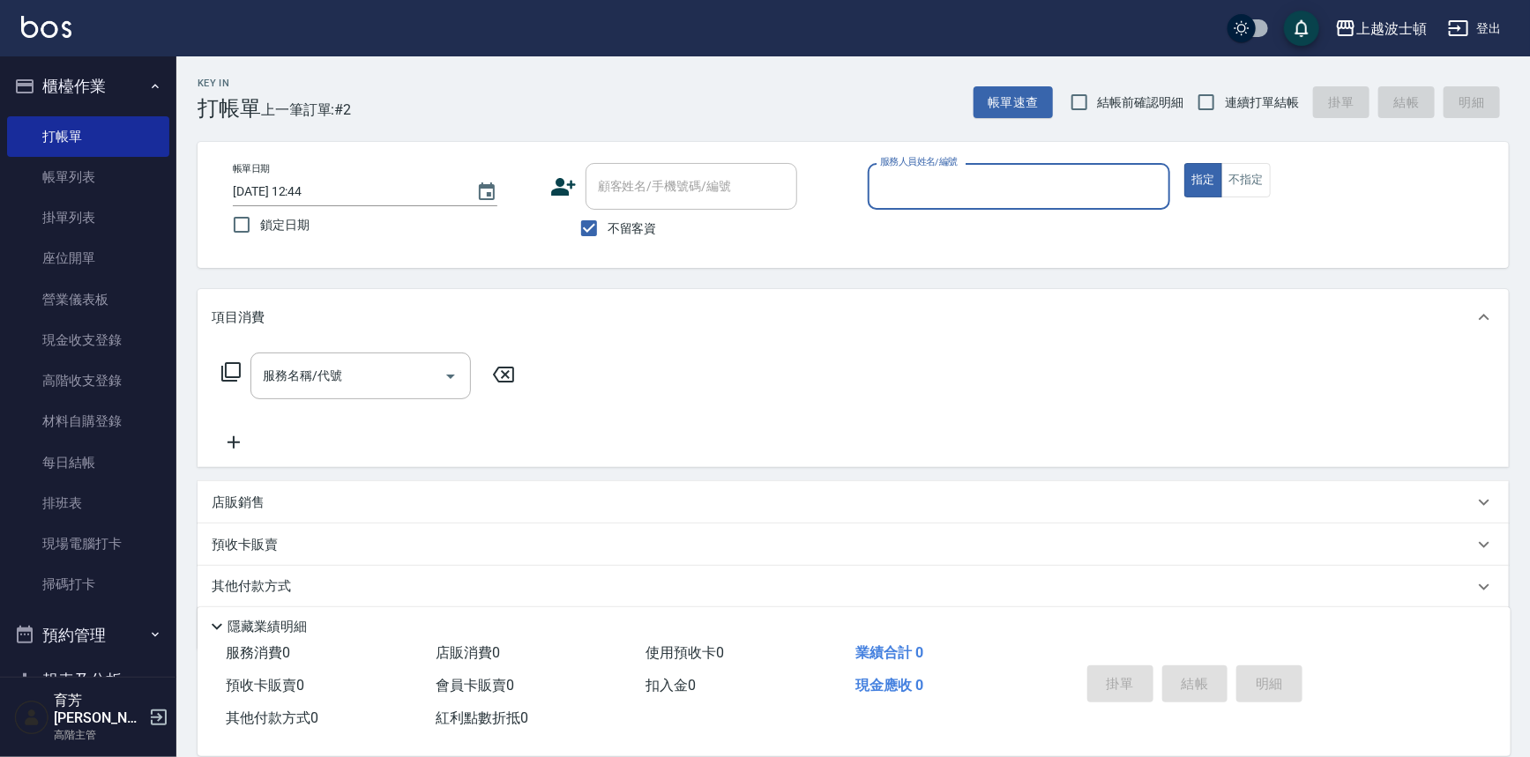
click at [969, 182] on input "服務人員姓名/編號" at bounding box center [1019, 186] width 287 height 31
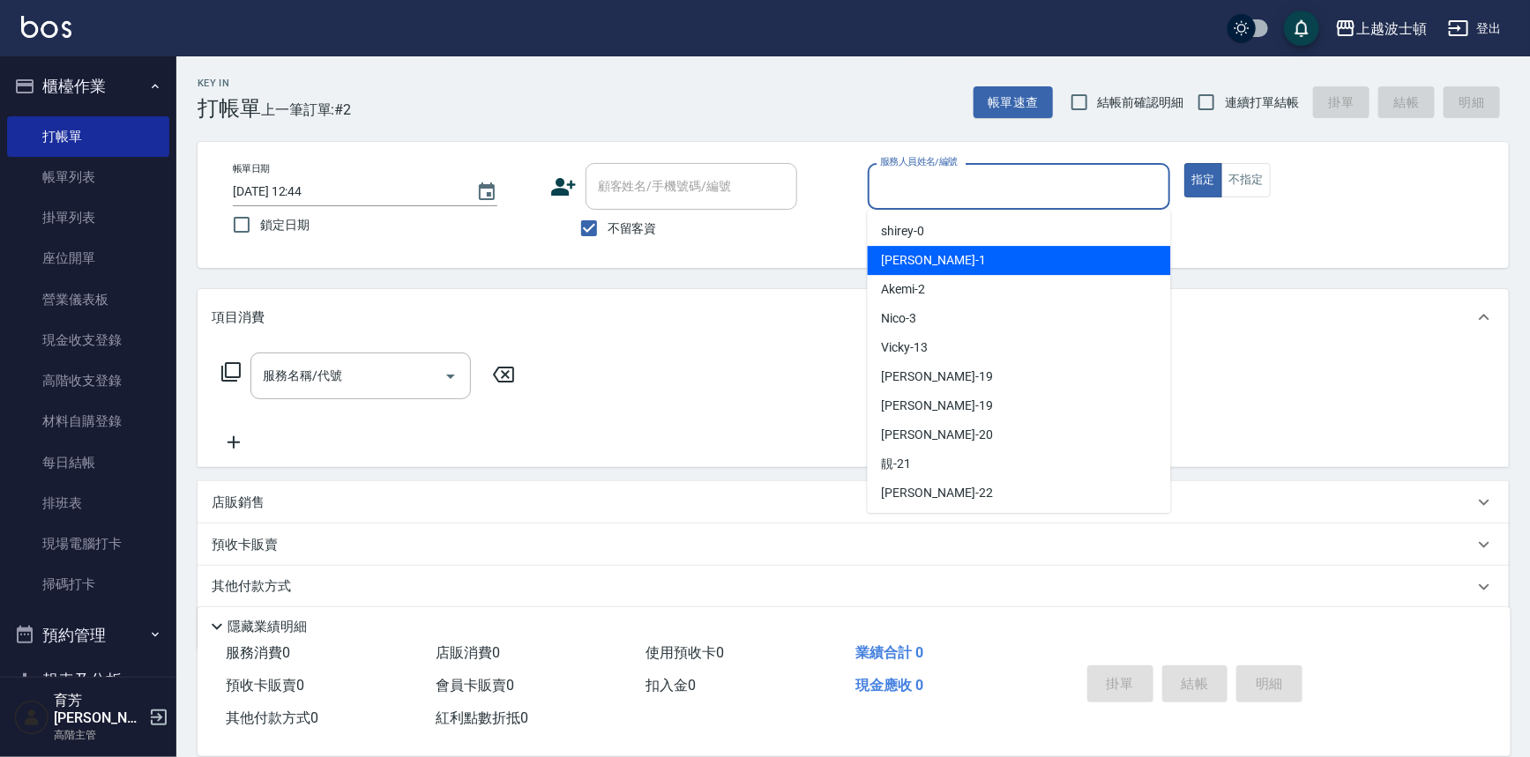
click at [952, 252] on div "[PERSON_NAME] -1" at bounding box center [1019, 260] width 303 height 29
type input "[PERSON_NAME]-1"
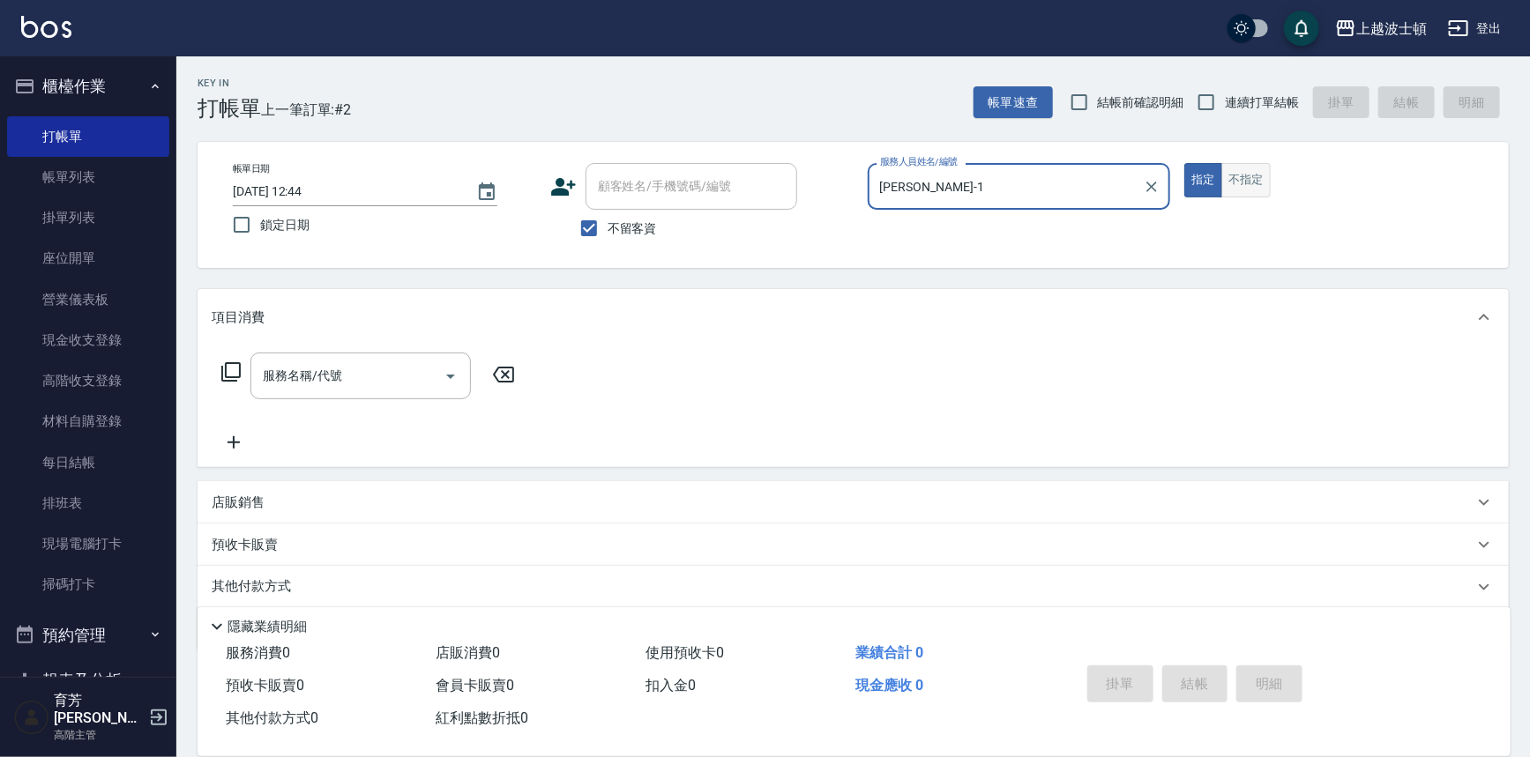
click at [1254, 175] on button "不指定" at bounding box center [1245, 180] width 49 height 34
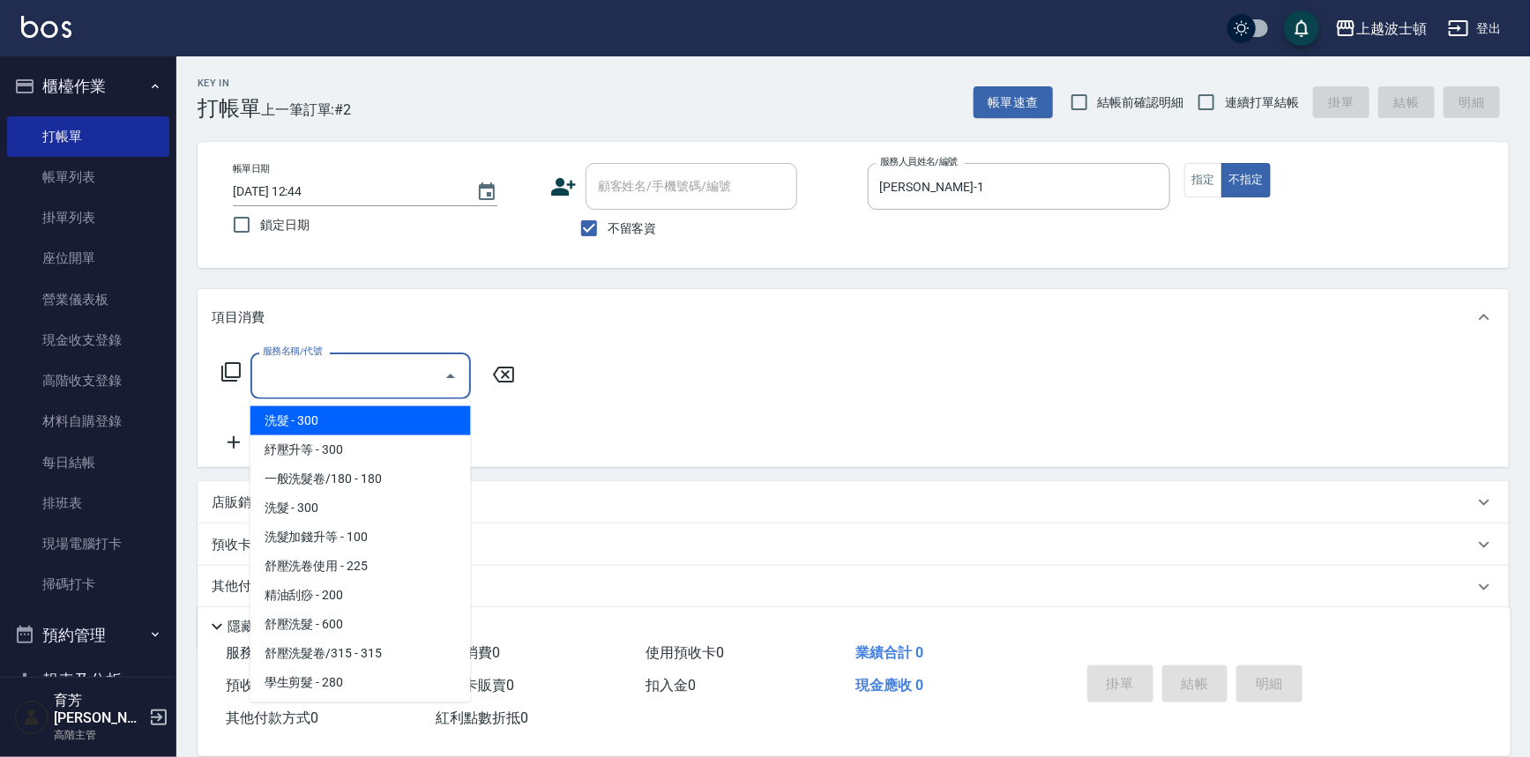
drag, startPoint x: 378, startPoint y: 385, endPoint x: 357, endPoint y: 404, distance: 28.1
click at [378, 384] on input "服務名稱/代號" at bounding box center [347, 376] width 178 height 31
drag, startPoint x: 352, startPoint y: 418, endPoint x: 377, endPoint y: 382, distance: 43.8
click at [353, 418] on span "洗髮 - 300" at bounding box center [360, 420] width 220 height 29
type input "洗髮(201)"
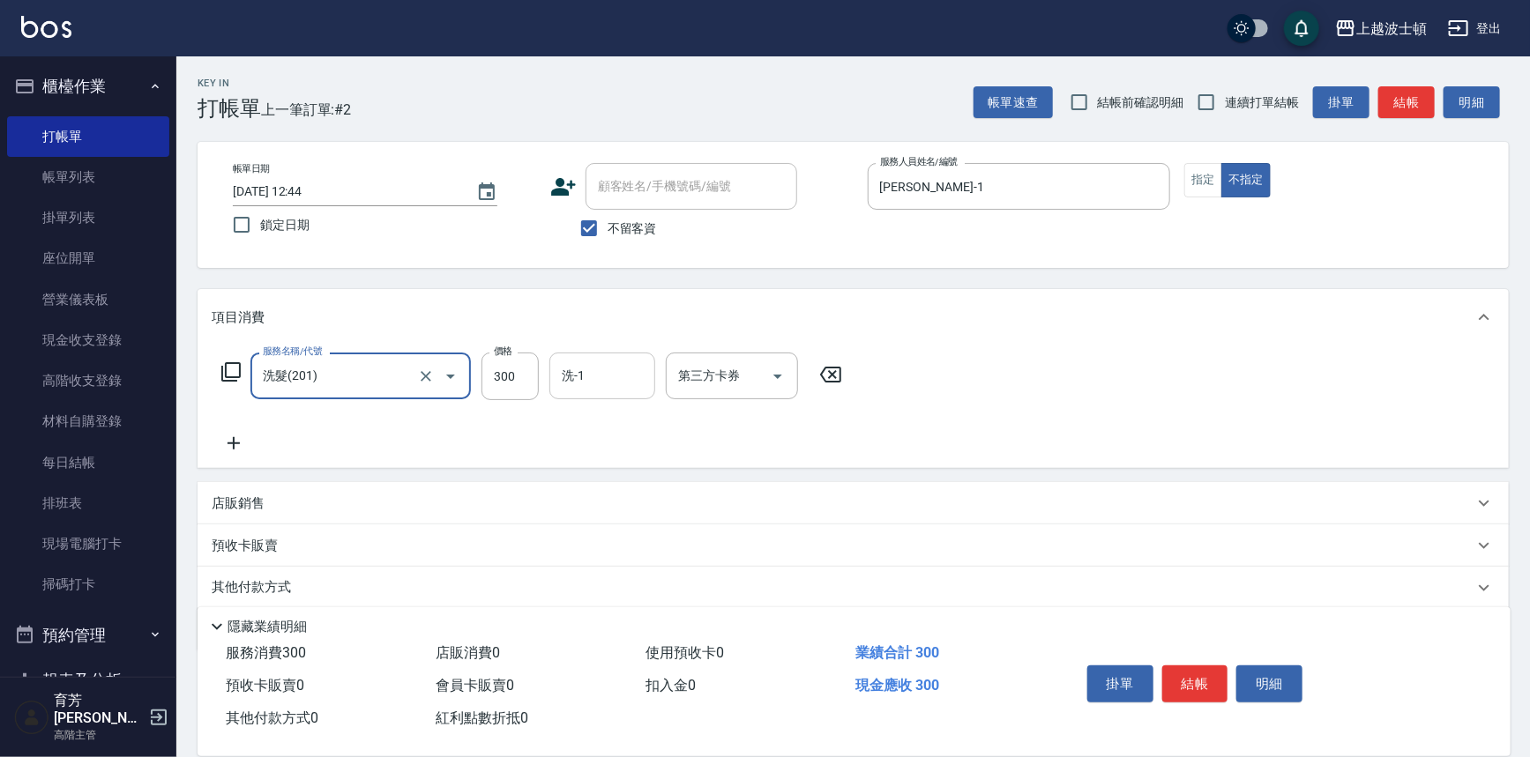
click at [601, 370] on input "洗-1" at bounding box center [602, 376] width 90 height 31
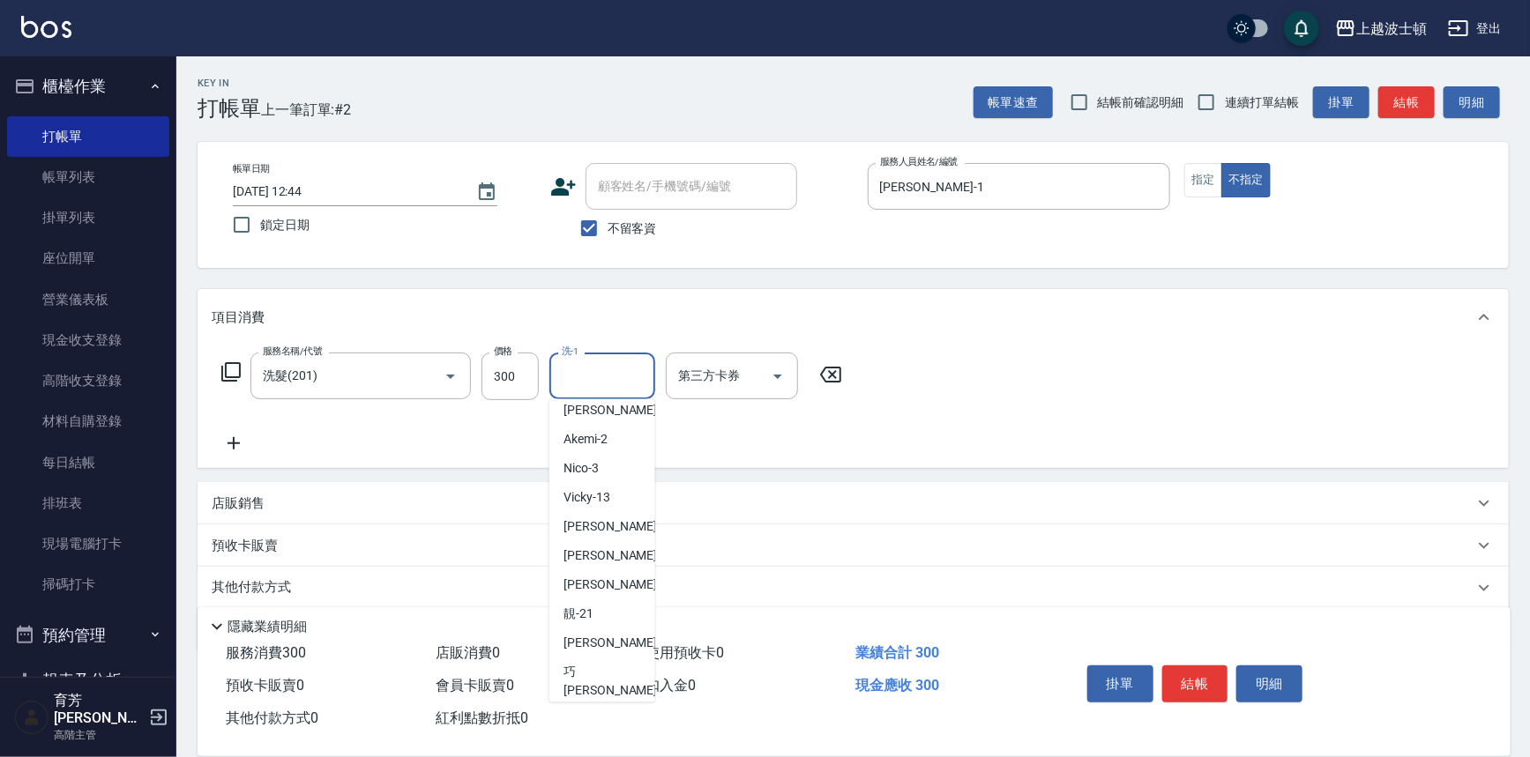
scroll to position [26, 0]
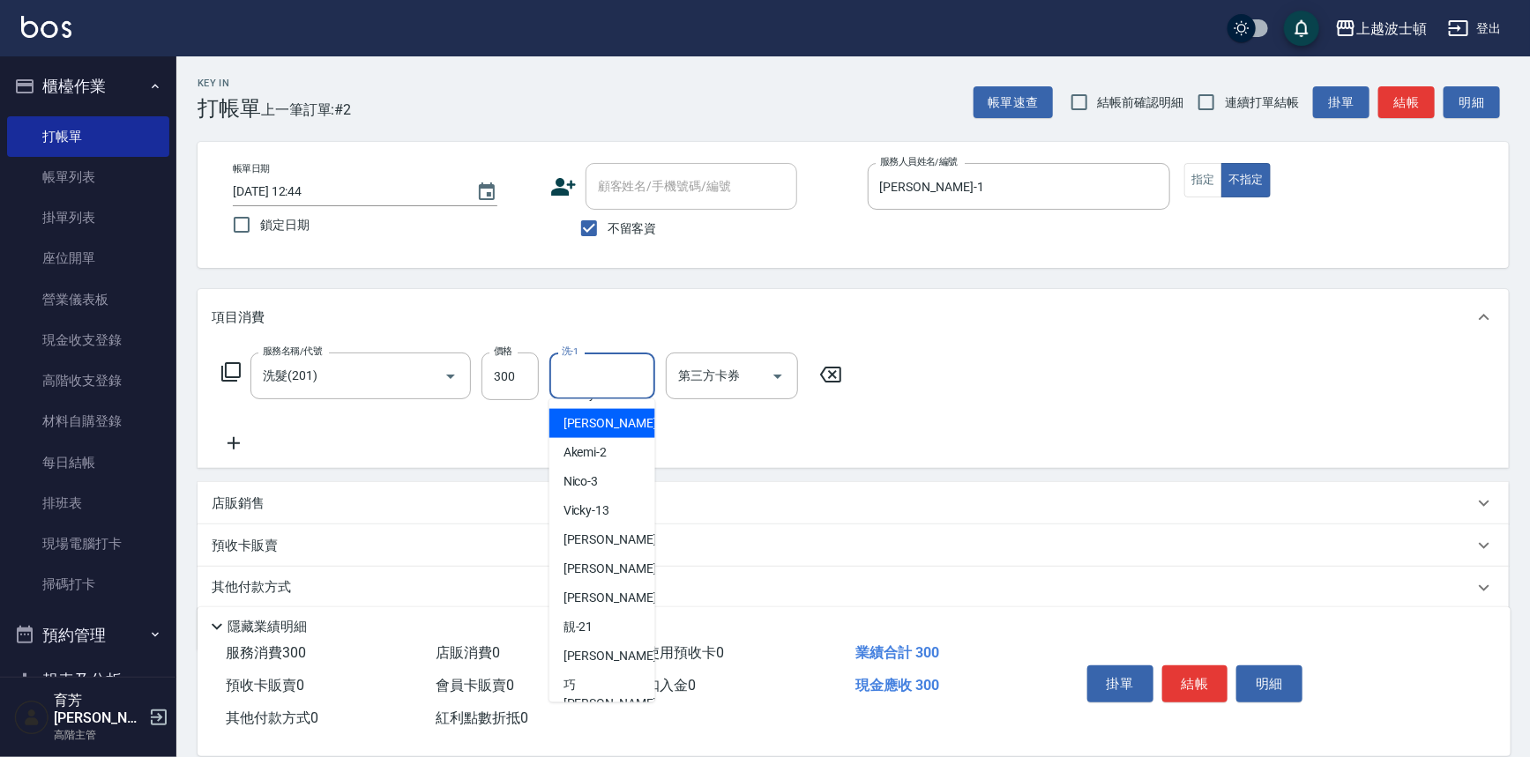
drag, startPoint x: 600, startPoint y: 418, endPoint x: 821, endPoint y: 422, distance: 221.4
click at [600, 417] on div "[PERSON_NAME] -1" at bounding box center [602, 423] width 106 height 29
type input "[PERSON_NAME]-1"
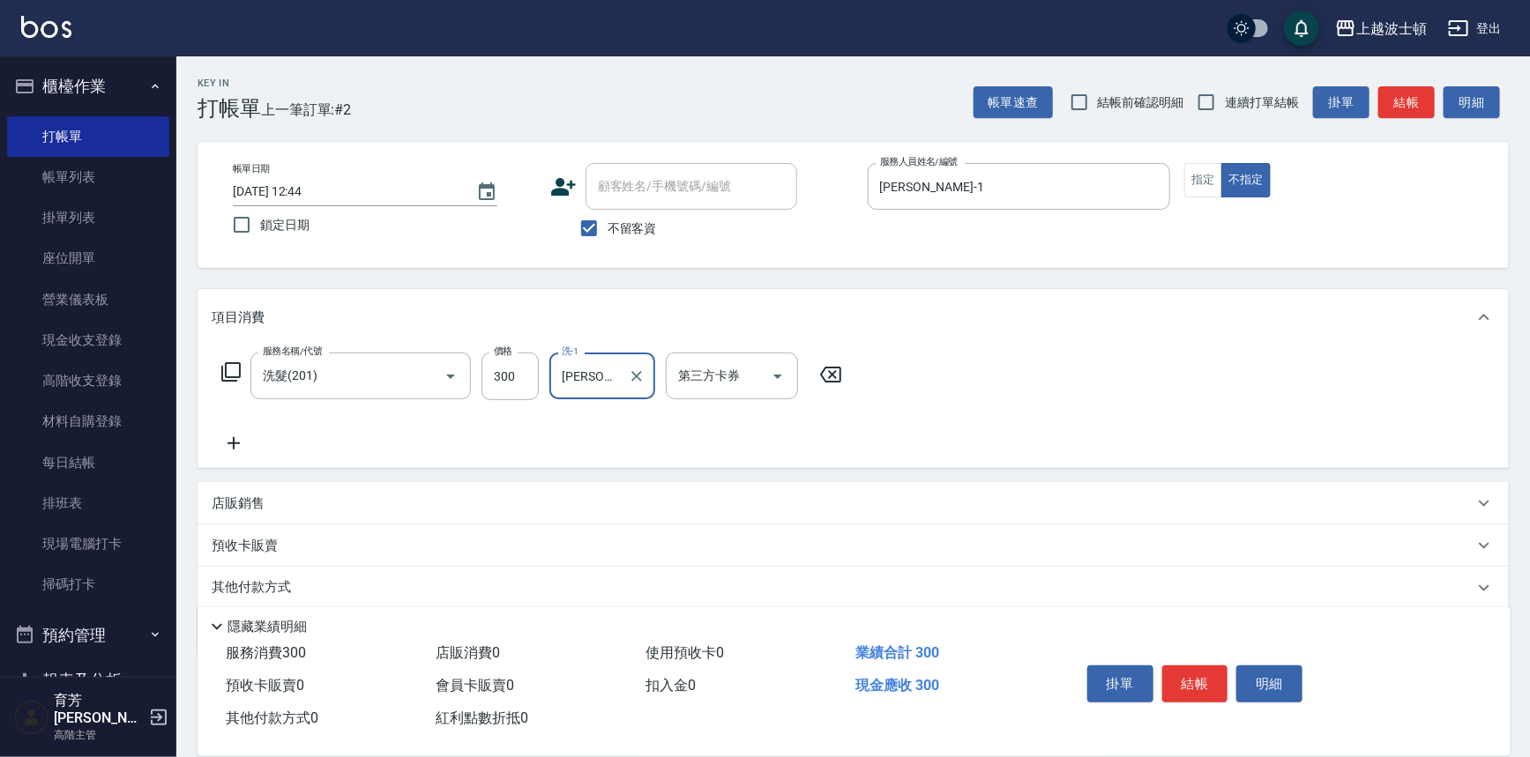
click at [1197, 667] on button "結帳" at bounding box center [1195, 684] width 66 height 37
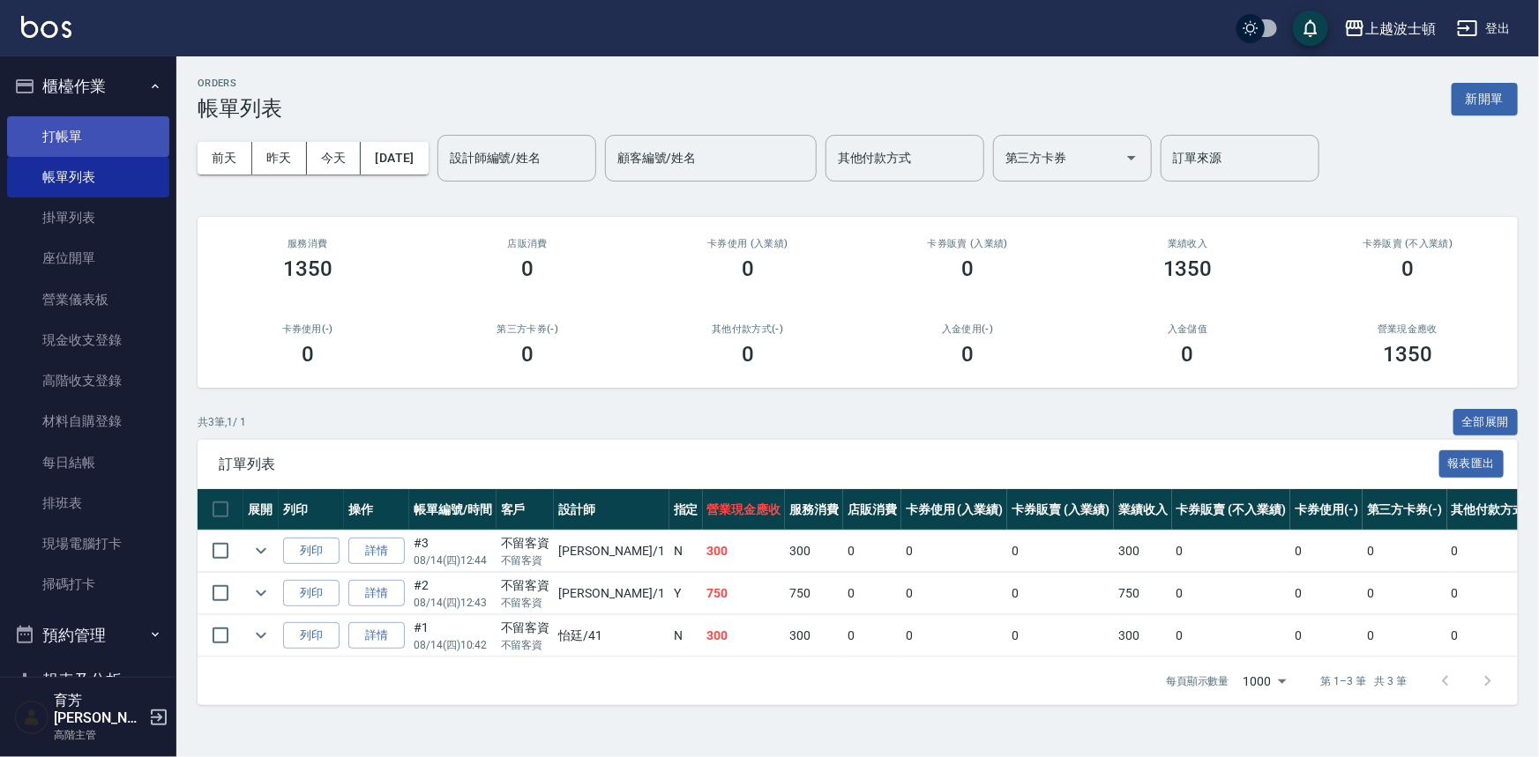
click at [66, 136] on link "打帳單" at bounding box center [88, 136] width 162 height 41
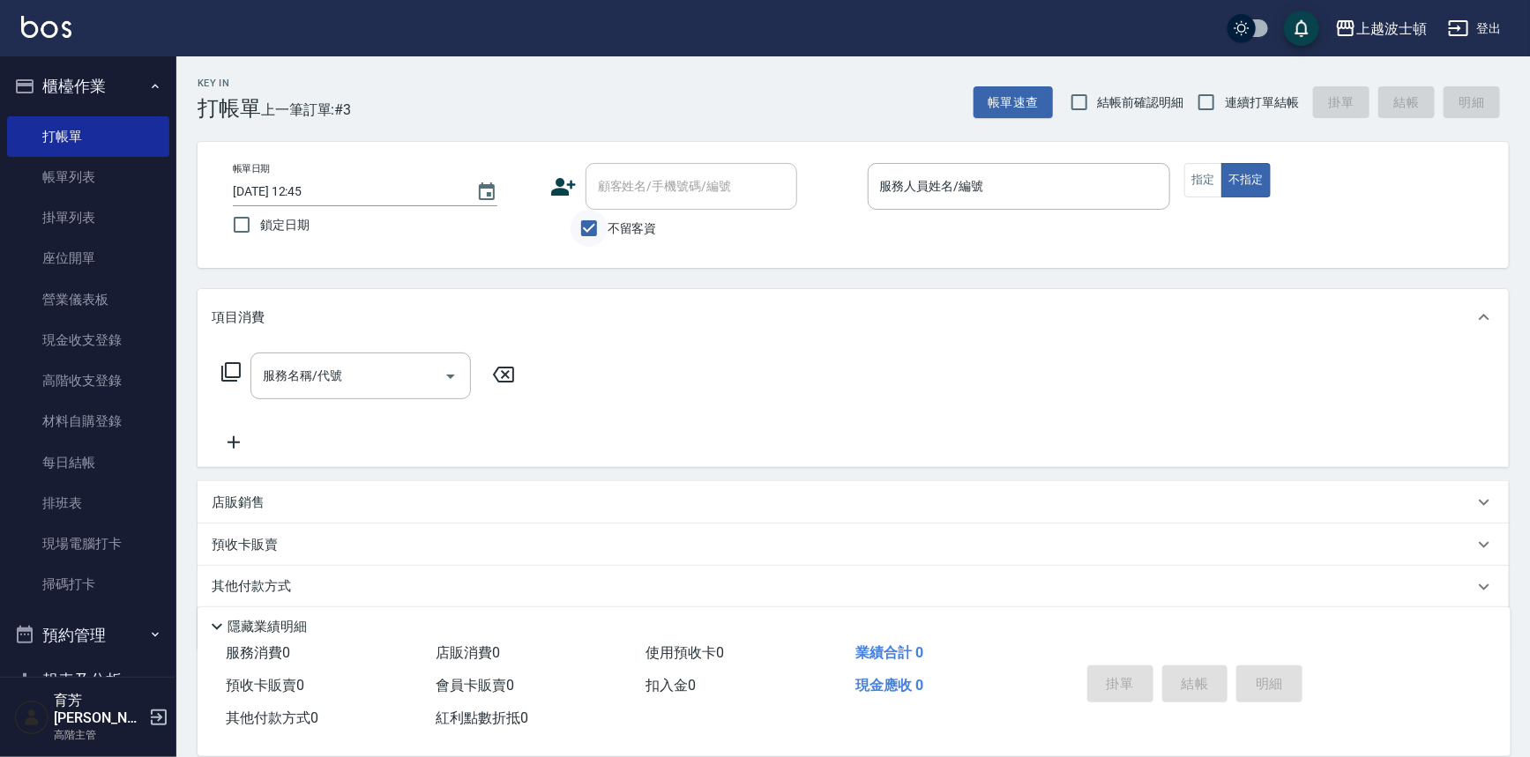
click at [600, 226] on input "不留客資" at bounding box center [589, 228] width 37 height 37
checkbox input "false"
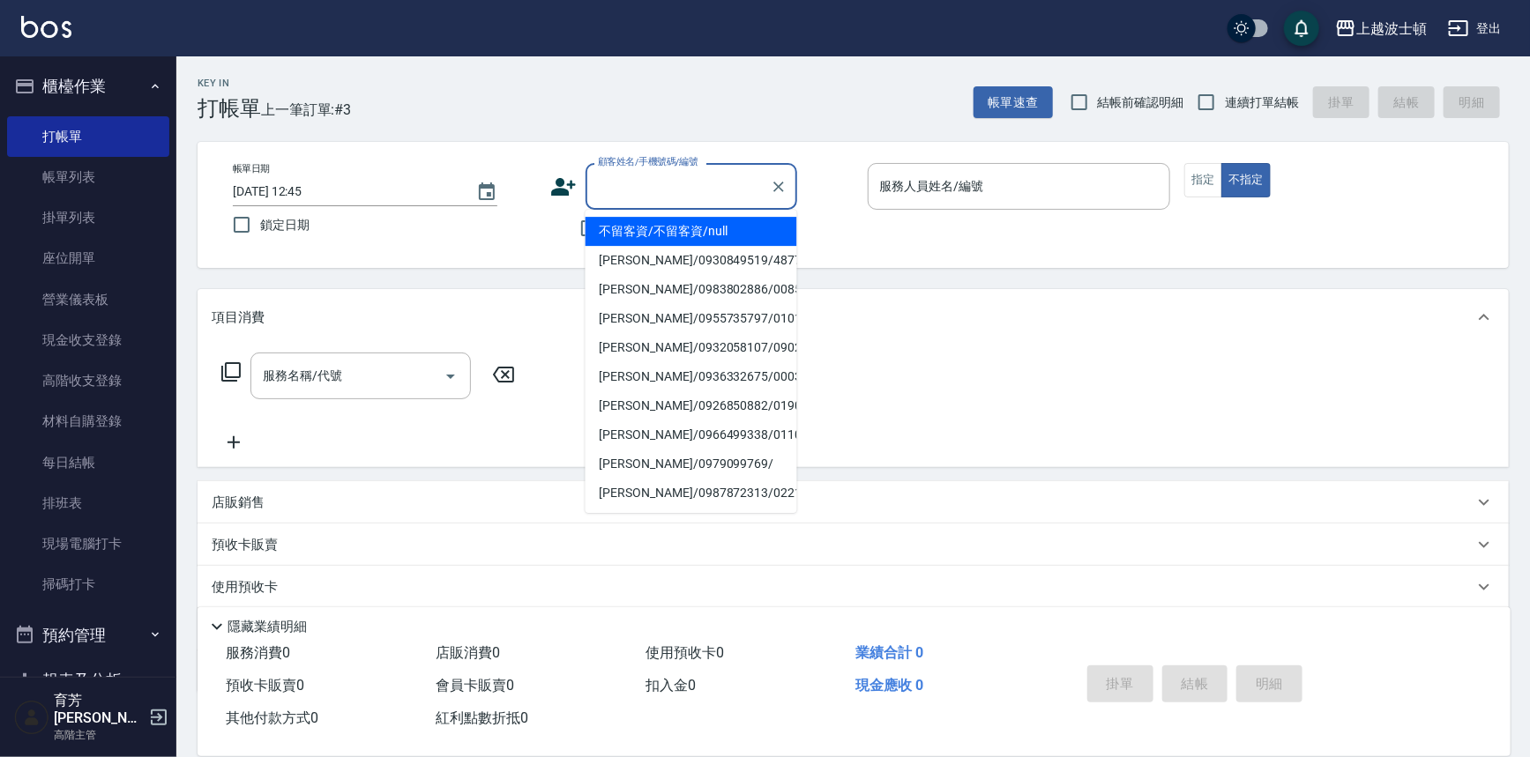
click at [617, 191] on input "顧客姓名/手機號碼/編號" at bounding box center [677, 186] width 169 height 31
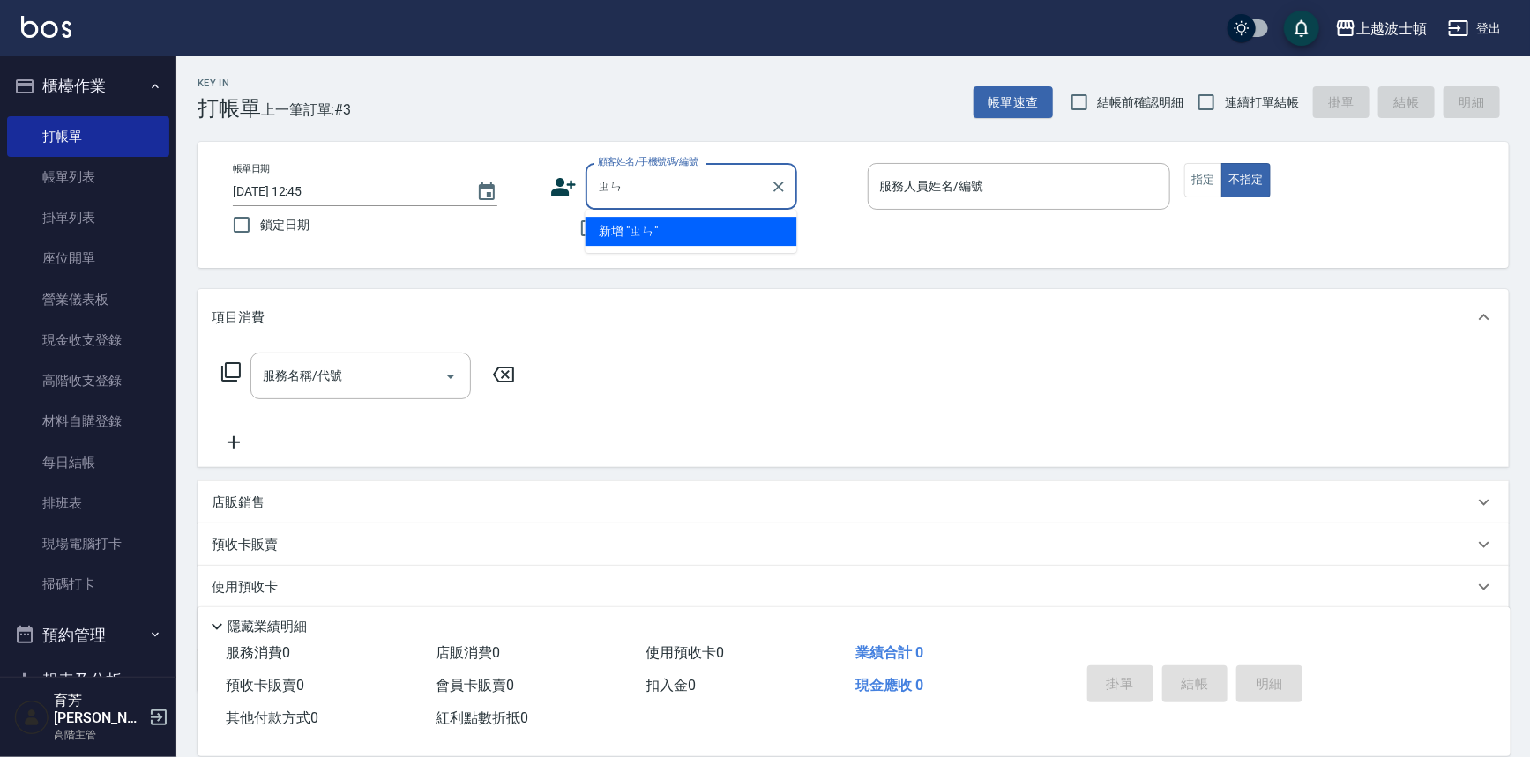
type input "診"
